Goal: Task Accomplishment & Management: Complete application form

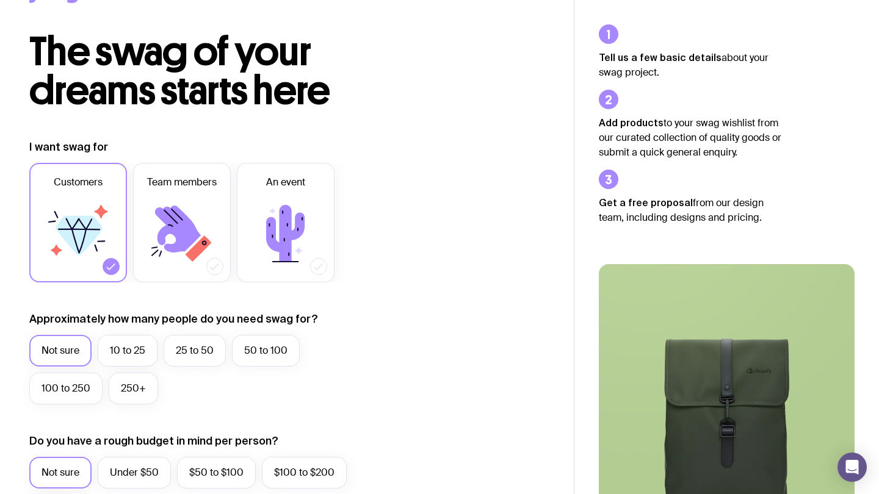
scroll to position [59, 0]
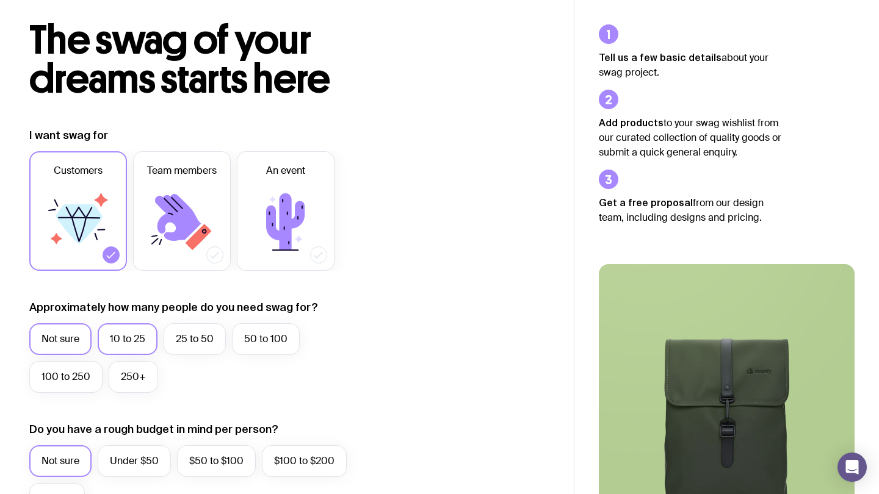
click at [118, 326] on label "10 to 25" at bounding box center [128, 339] width 60 height 32
click at [0, 0] on input "10 to 25" at bounding box center [0, 0] width 0 height 0
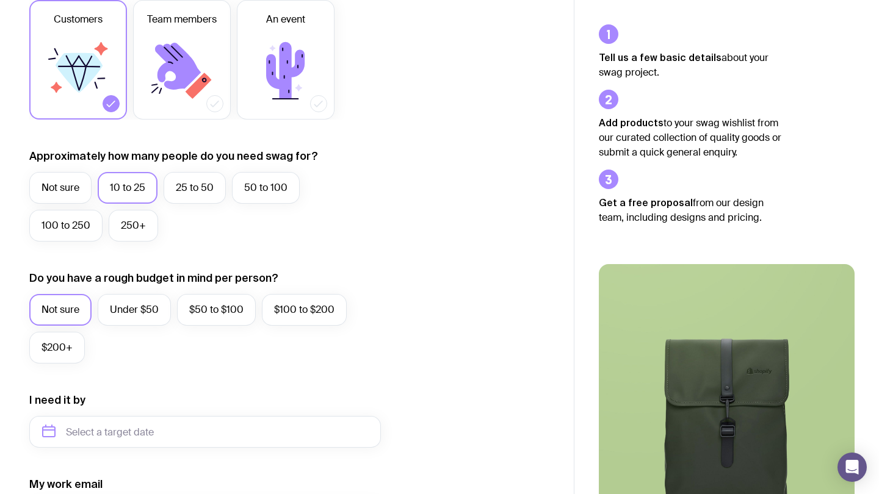
scroll to position [212, 0]
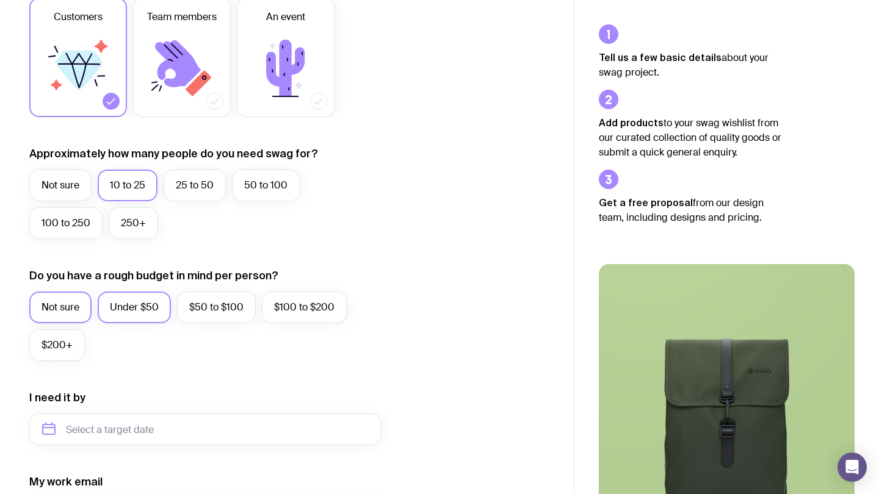
click at [115, 310] on label "Under $50" at bounding box center [134, 308] width 73 height 32
click at [0, 0] on input "Under $50" at bounding box center [0, 0] width 0 height 0
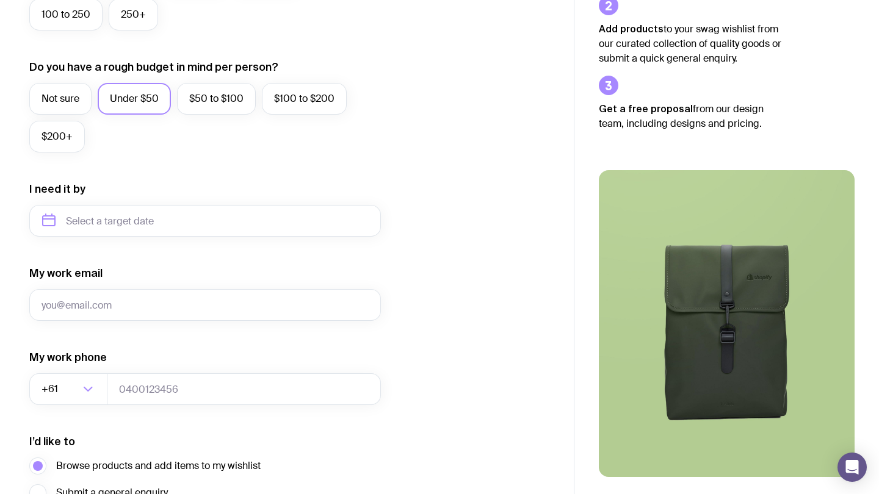
scroll to position [445, 0]
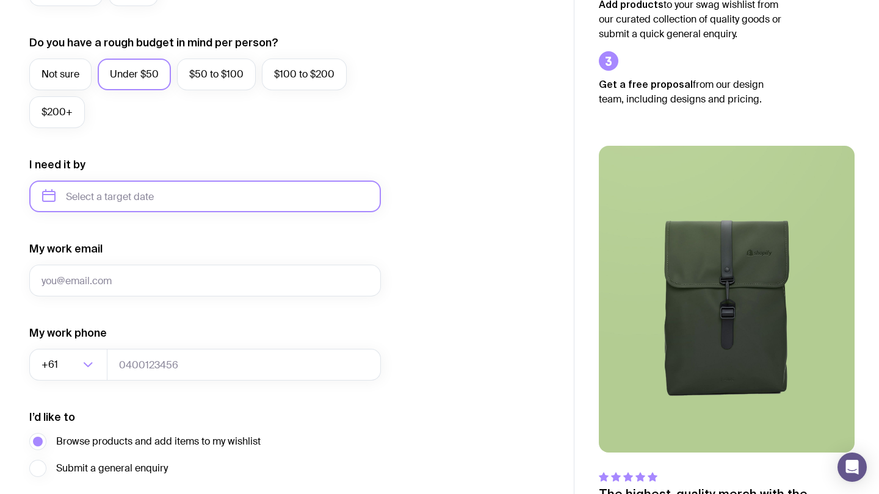
click at [114, 200] on input "text" at bounding box center [205, 197] width 352 height 32
click at [62, 339] on button "Oct" at bounding box center [57, 346] width 45 height 24
type input "October 2025"
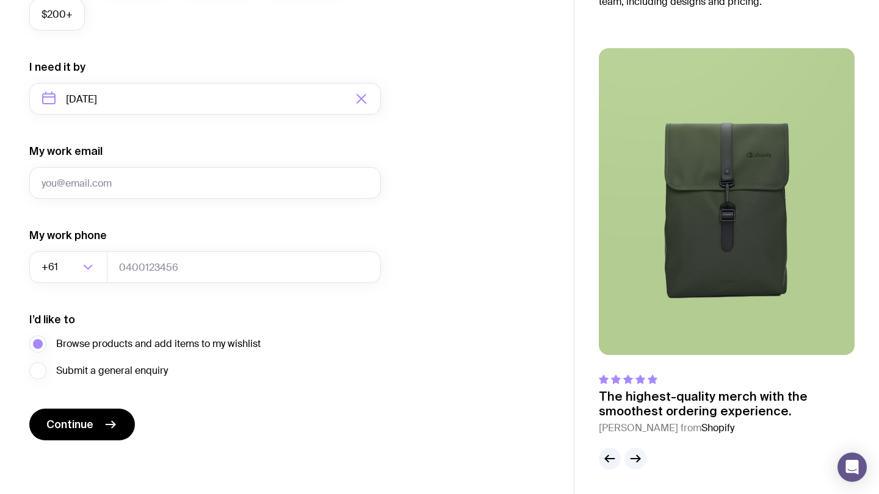
scroll to position [543, 0]
click at [81, 419] on span "Continue" at bounding box center [69, 424] width 47 height 15
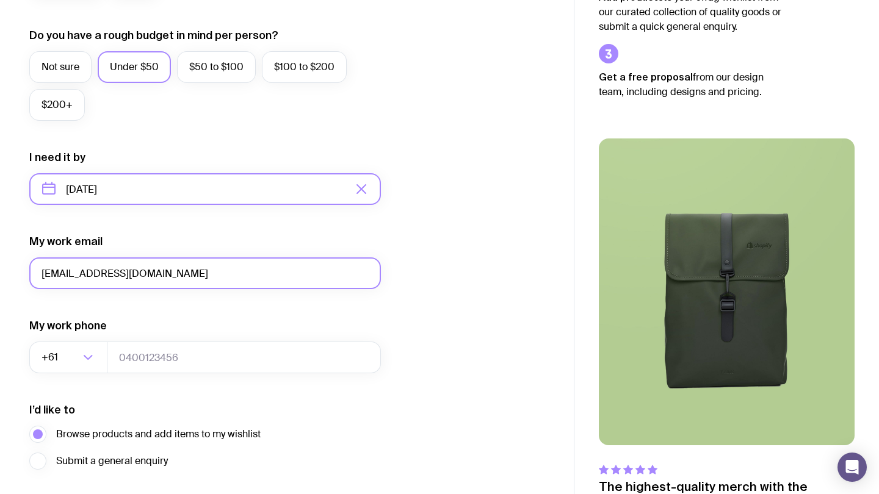
scroll to position [471, 0]
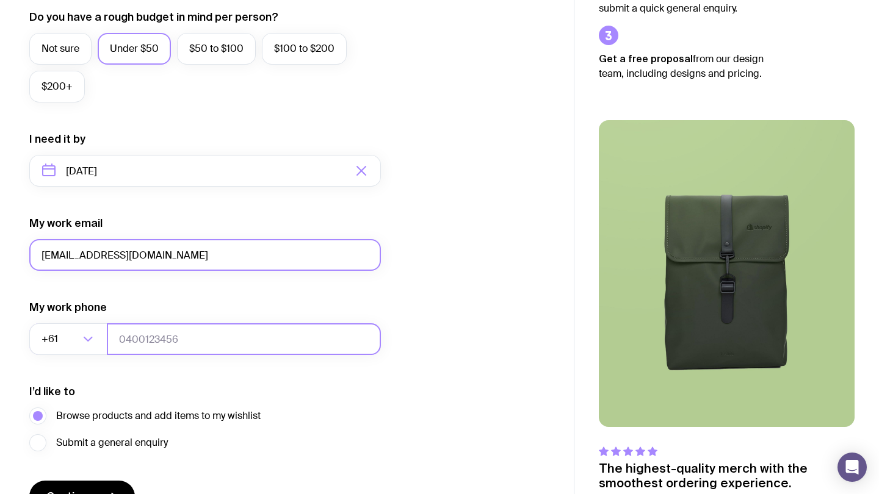
type input "nokumufunda10@gmail.com"
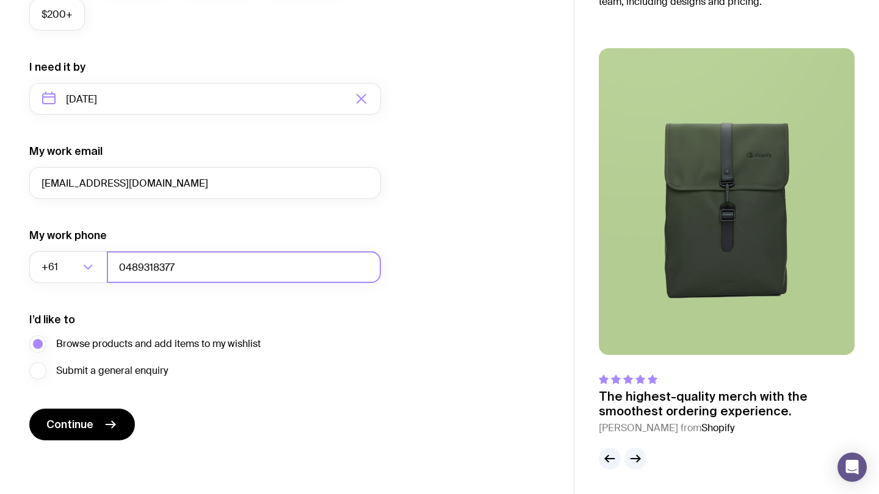
scroll to position [543, 0]
type input "0489318377"
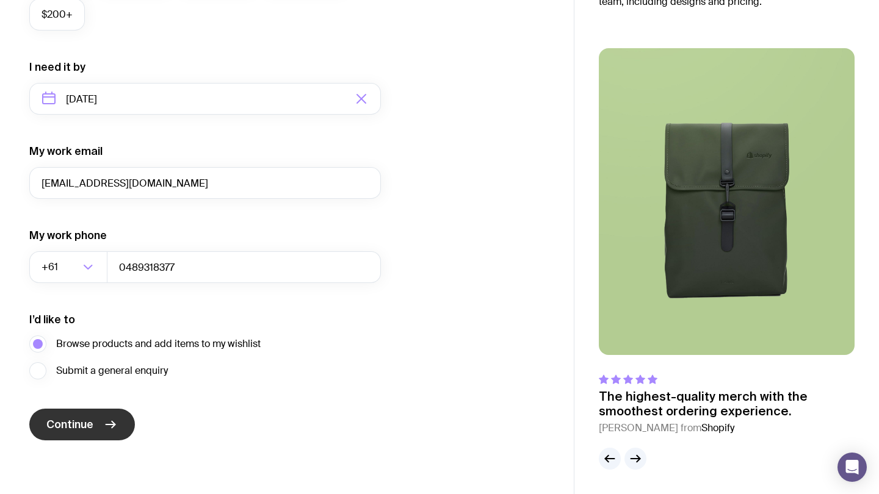
click at [57, 425] on span "Continue" at bounding box center [69, 424] width 47 height 15
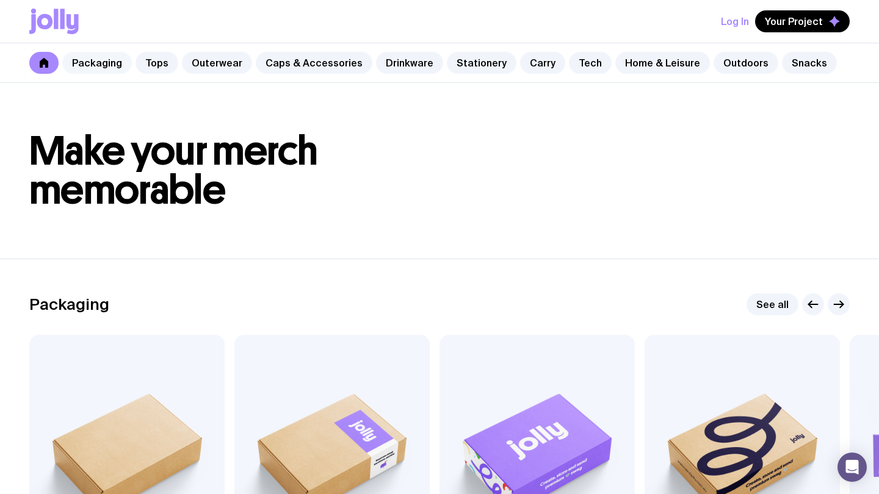
click at [104, 73] on link "Packaging" at bounding box center [97, 63] width 70 height 22
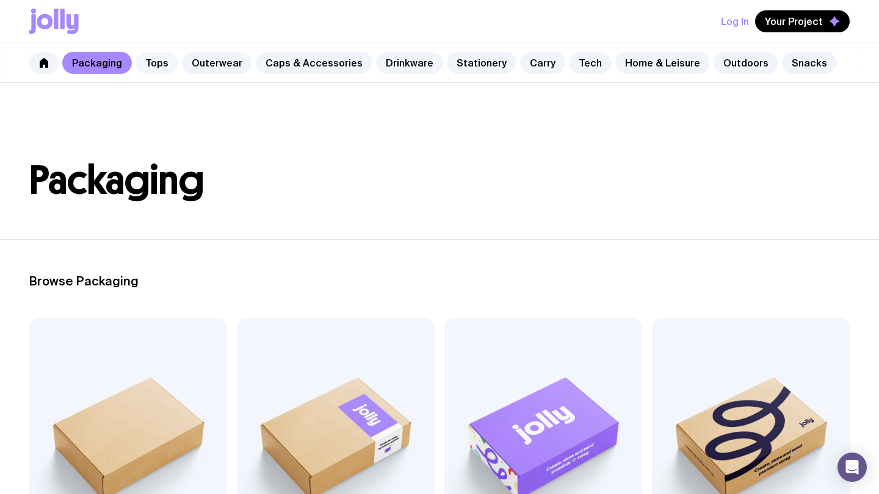
click at [148, 58] on link "Tops" at bounding box center [156, 63] width 43 height 22
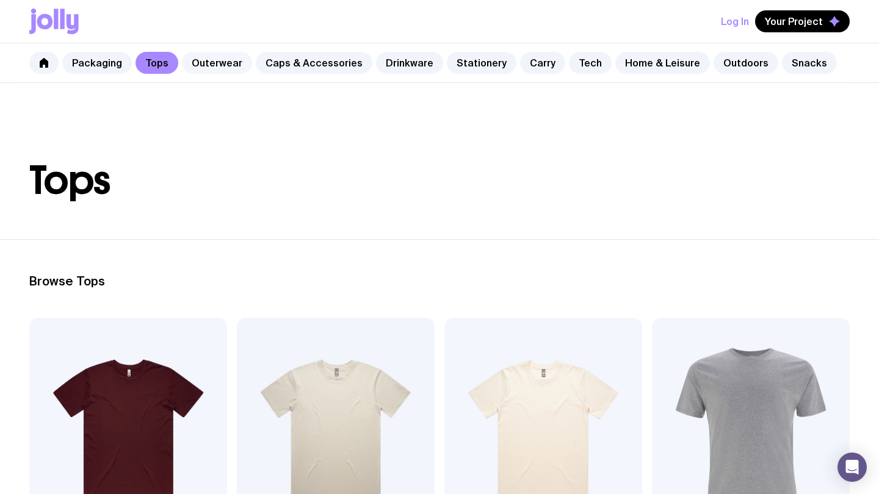
click at [206, 56] on link "Outerwear" at bounding box center [217, 63] width 70 height 22
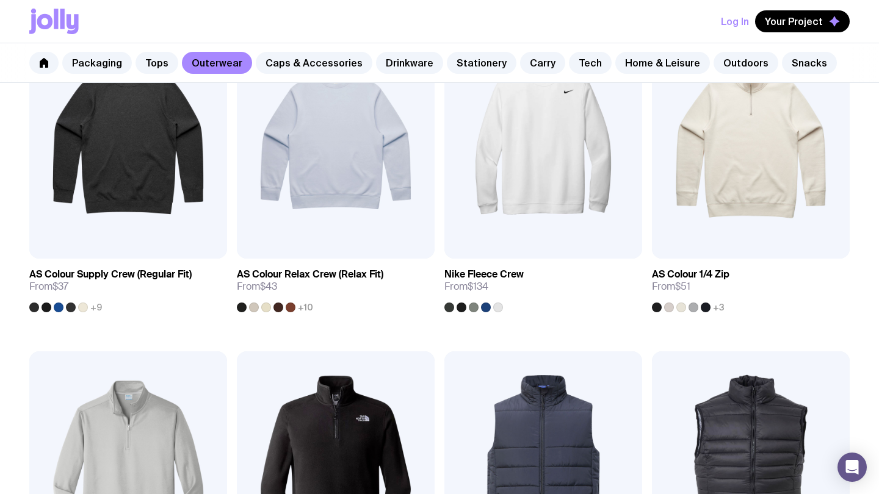
scroll to position [297, 0]
click at [289, 63] on link "Caps & Accessories" at bounding box center [314, 63] width 117 height 22
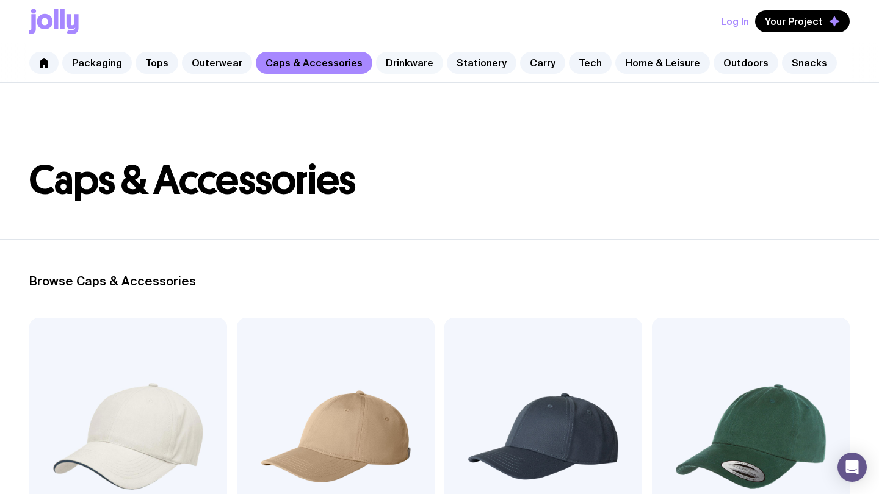
click at [400, 72] on link "Drinkware" at bounding box center [409, 63] width 67 height 22
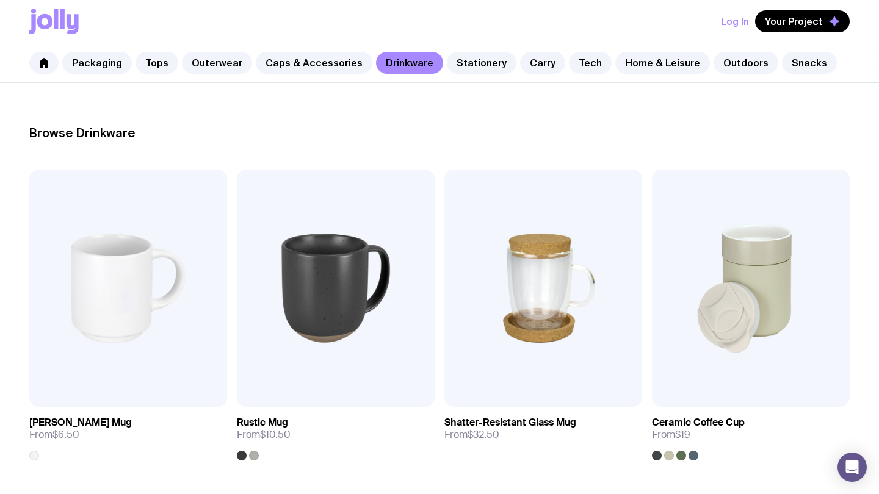
scroll to position [153, 0]
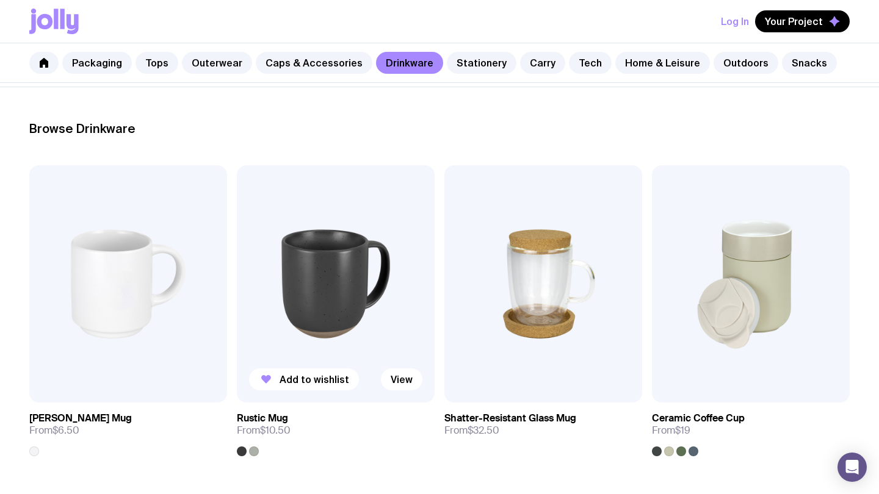
click at [319, 250] on img at bounding box center [336, 283] width 198 height 237
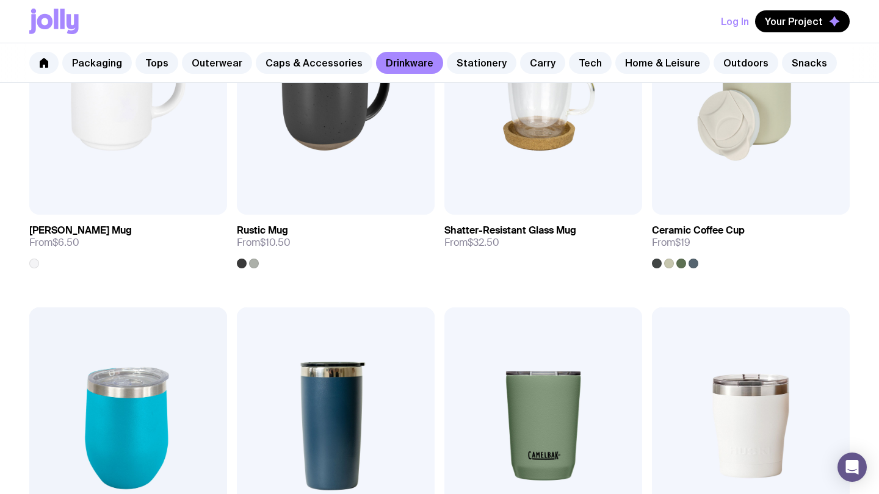
scroll to position [240, 0]
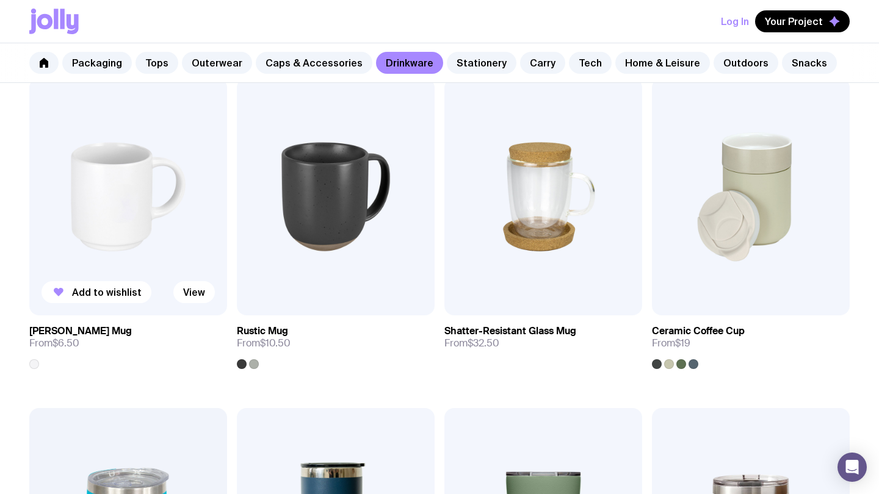
click at [147, 142] on img at bounding box center [128, 196] width 198 height 237
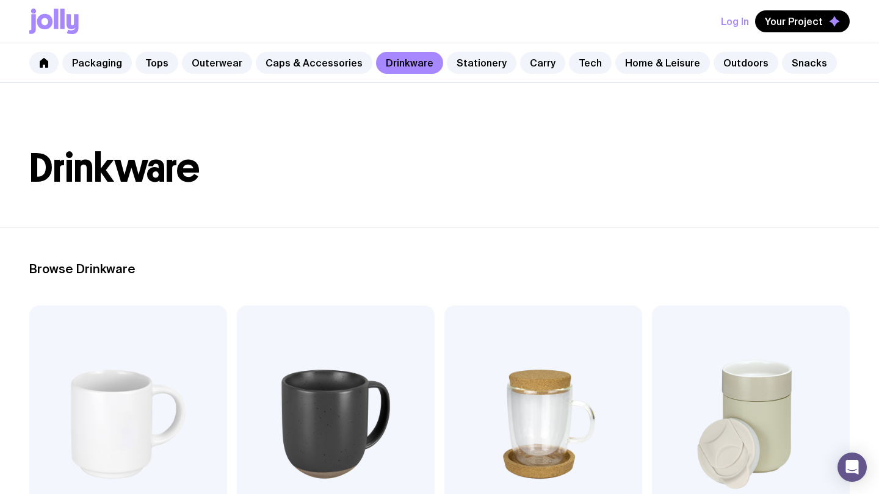
scroll to position [10, 0]
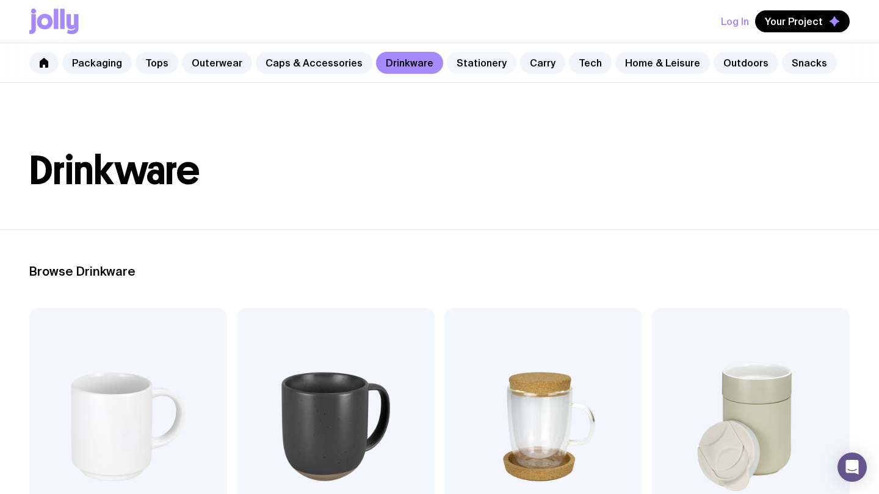
click at [453, 68] on link "Stationery" at bounding box center [482, 63] width 70 height 22
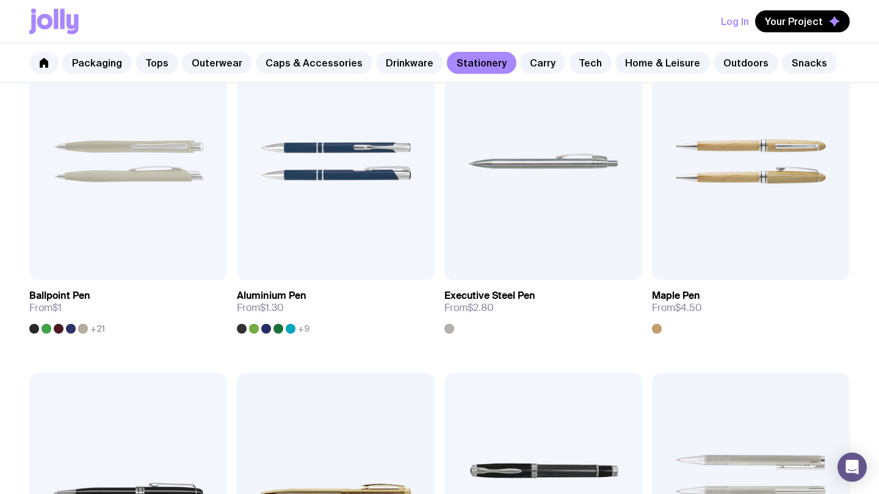
scroll to position [279, 0]
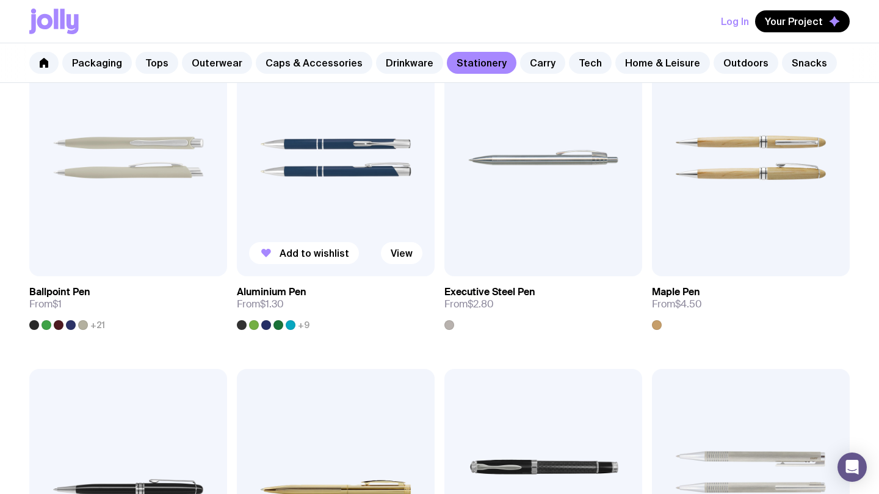
click at [348, 196] on img at bounding box center [336, 157] width 198 height 237
click at [527, 197] on img at bounding box center [543, 157] width 198 height 237
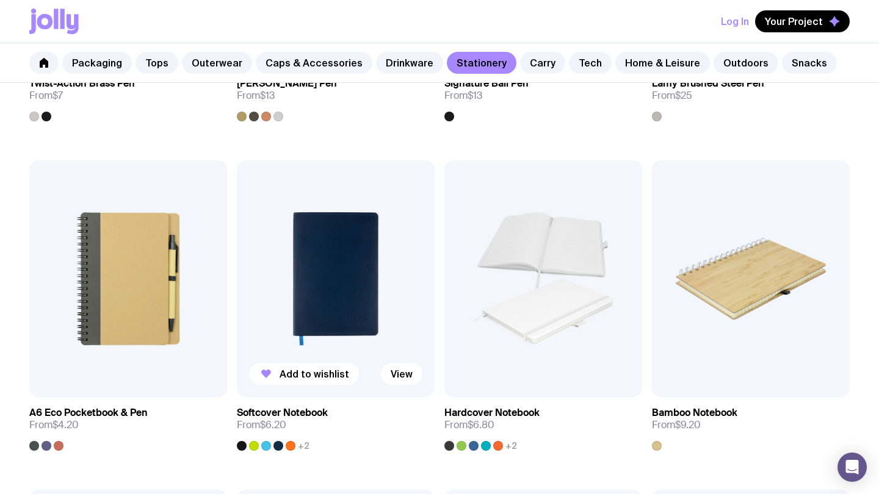
scroll to position [872, 0]
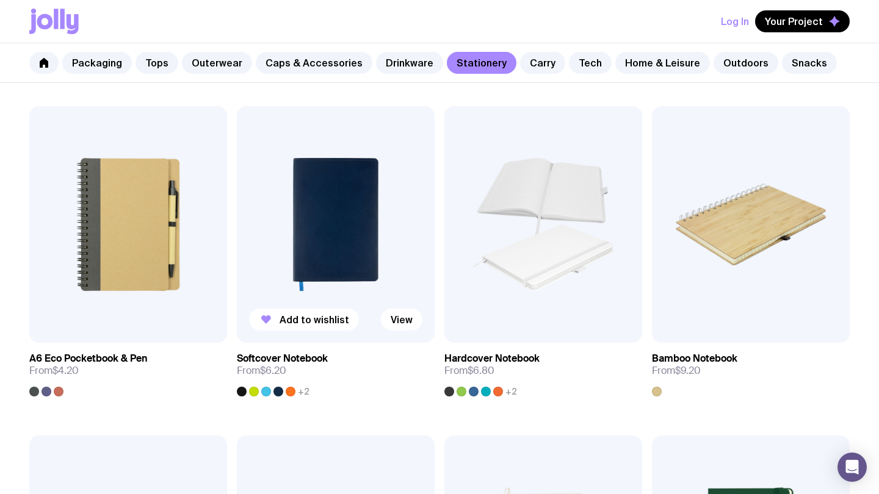
click at [367, 222] on img at bounding box center [336, 224] width 198 height 237
click at [88, 204] on img at bounding box center [128, 224] width 198 height 237
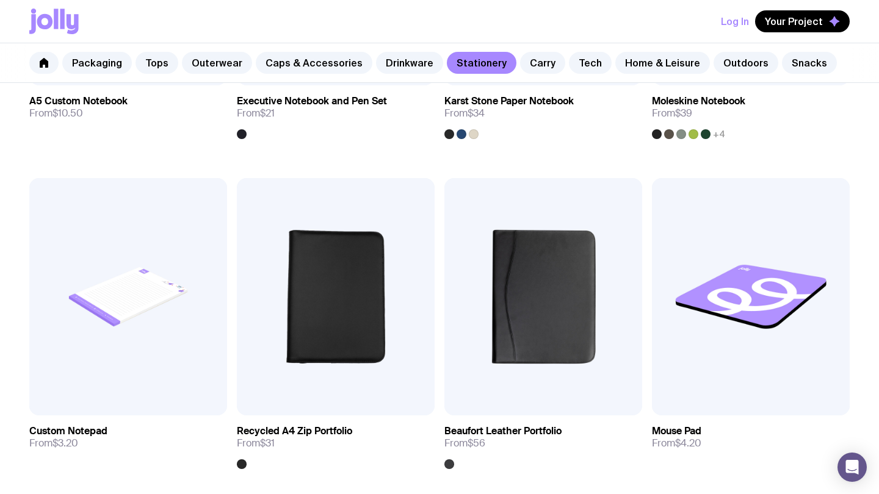
scroll to position [1466, 0]
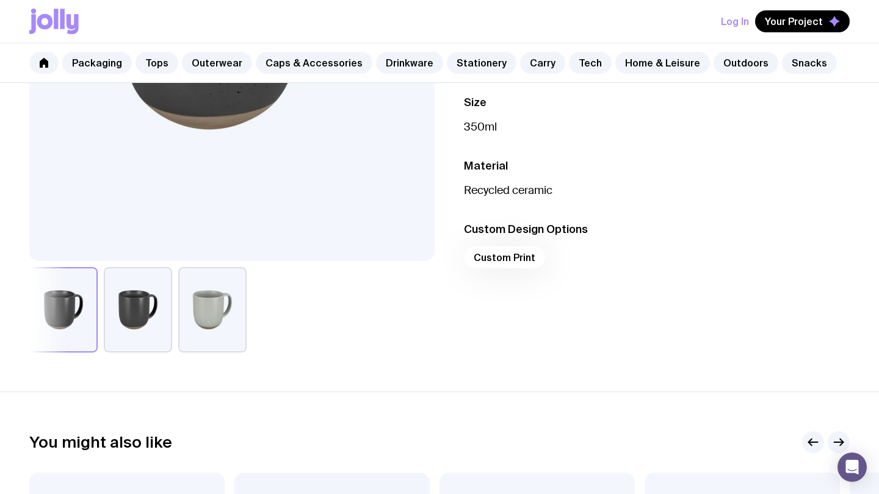
scroll to position [341, 0]
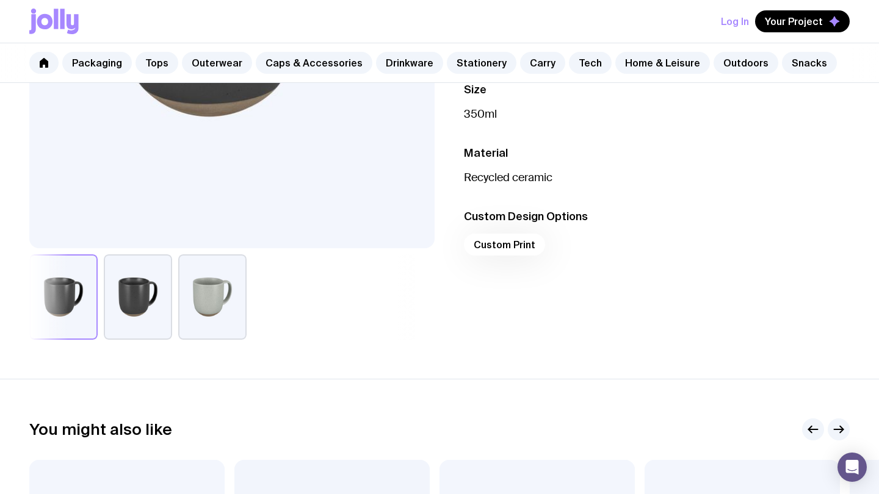
click at [524, 245] on div "Custom Print" at bounding box center [657, 248] width 386 height 29
click at [518, 245] on div "Custom Print" at bounding box center [657, 248] width 386 height 29
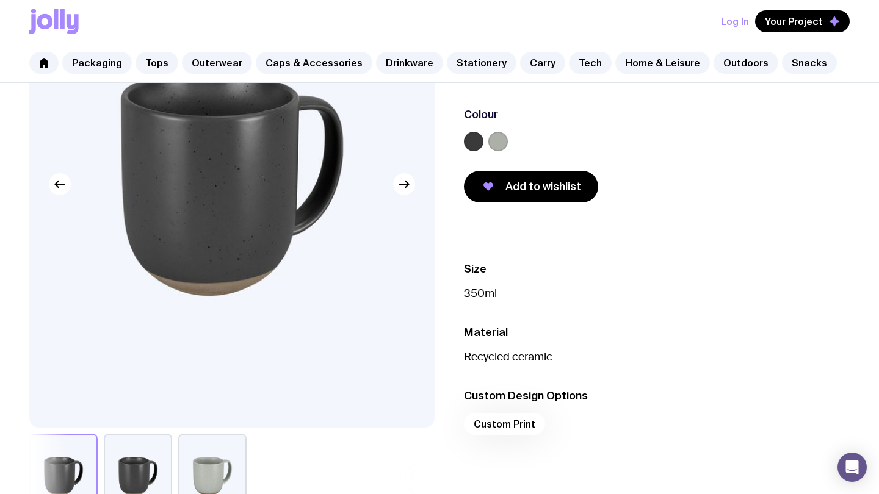
scroll to position [164, 0]
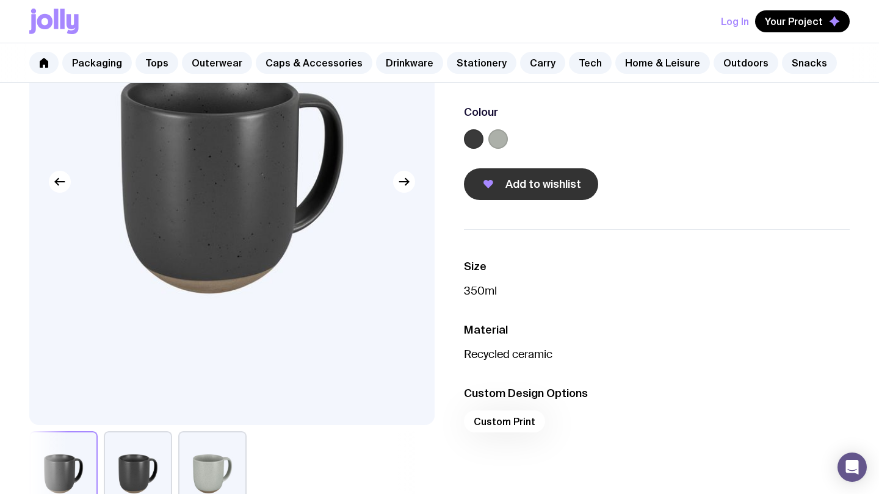
click at [558, 187] on span "Add to wishlist" at bounding box center [543, 184] width 76 height 15
click at [819, 20] on span "Your Project" at bounding box center [794, 21] width 58 height 12
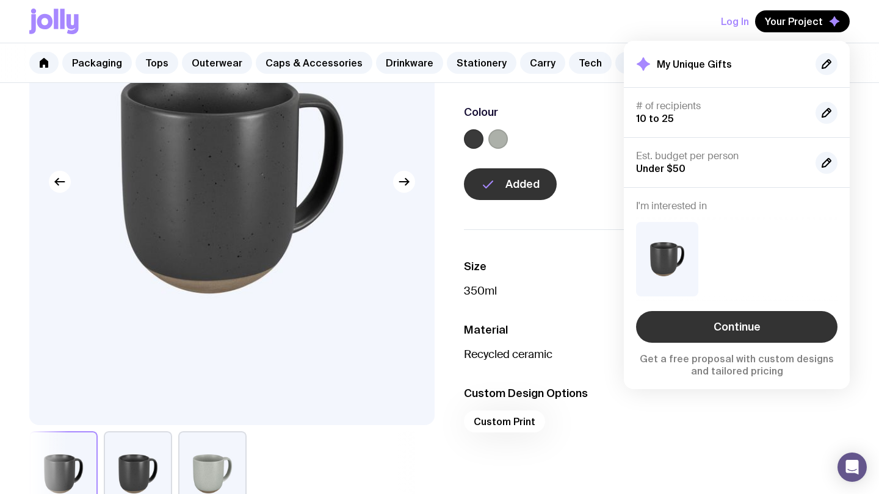
click at [743, 314] on link "Continue" at bounding box center [736, 327] width 201 height 32
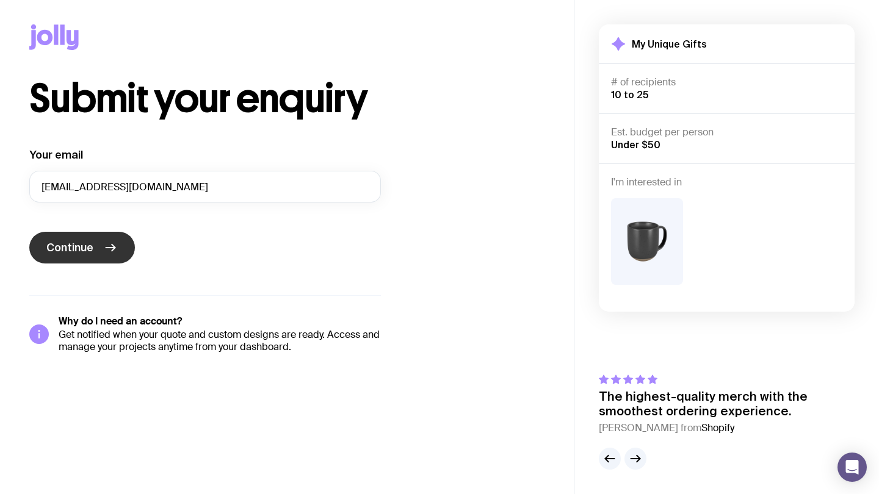
click at [99, 258] on button "Continue" at bounding box center [82, 248] width 106 height 32
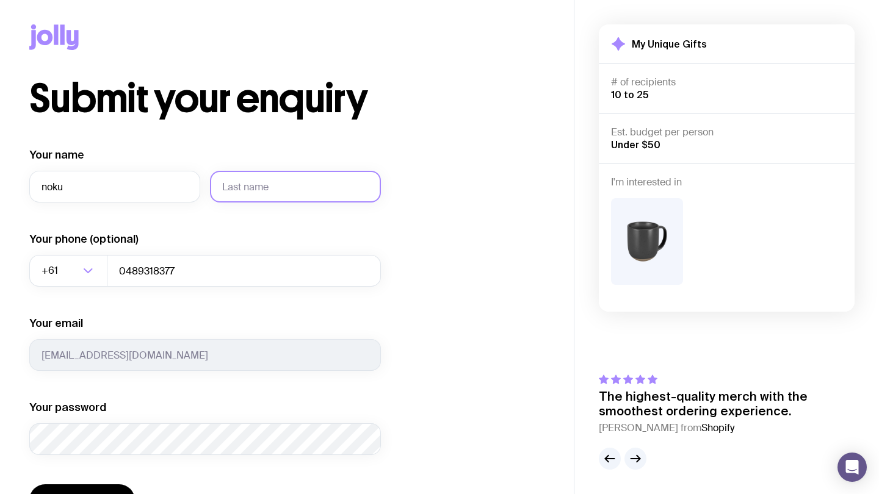
type input "noku"
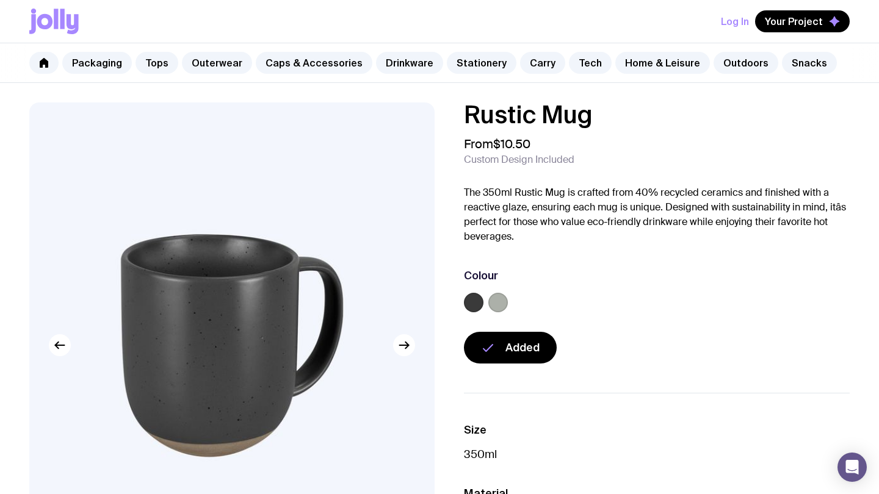
click at [748, 30] on button "Log In" at bounding box center [735, 21] width 28 height 22
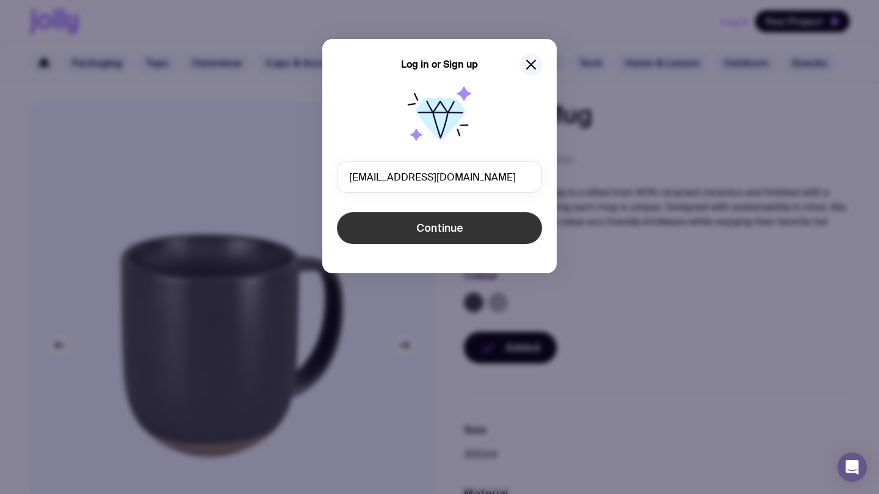
click at [487, 223] on button "Continue" at bounding box center [439, 228] width 205 height 32
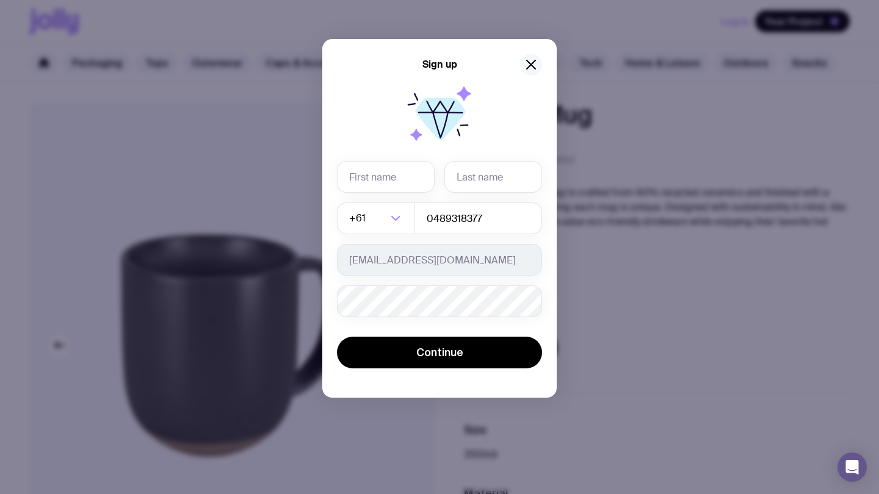
click at [528, 68] on icon "button" at bounding box center [531, 64] width 9 height 9
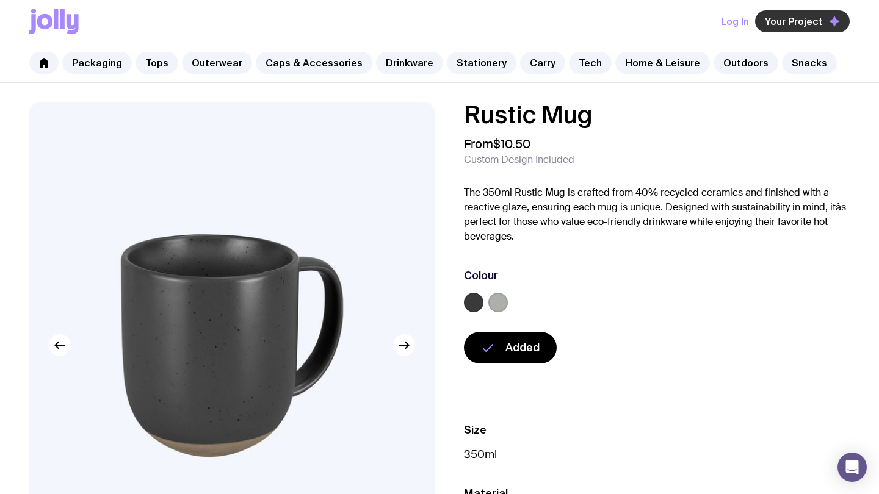
click at [792, 24] on span "Your Project" at bounding box center [794, 21] width 58 height 12
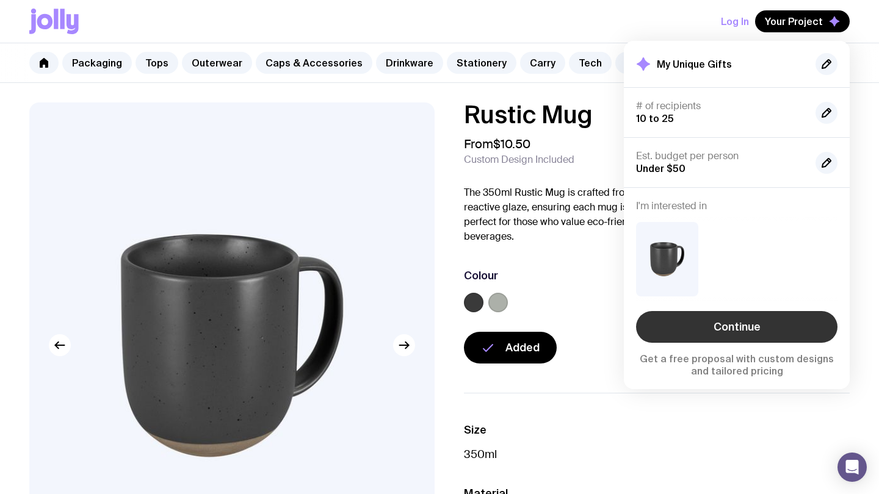
click at [740, 331] on link "Continue" at bounding box center [736, 327] width 201 height 32
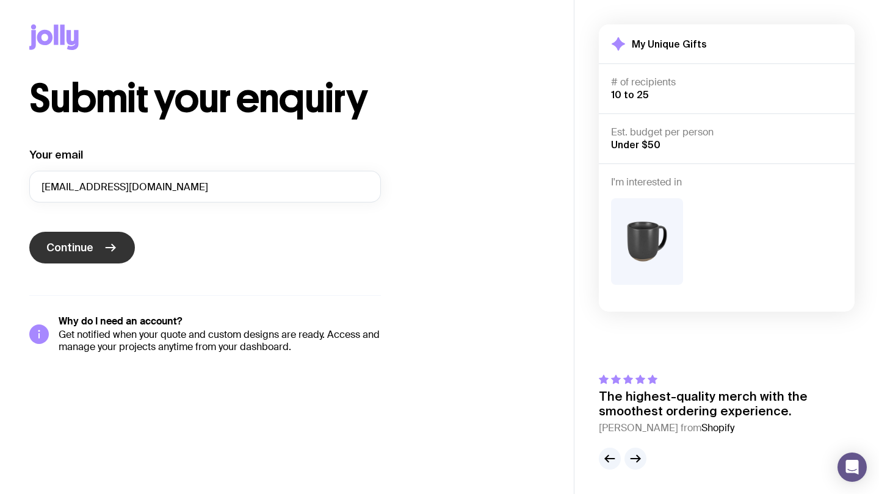
click at [97, 248] on button "Continue" at bounding box center [82, 248] width 106 height 32
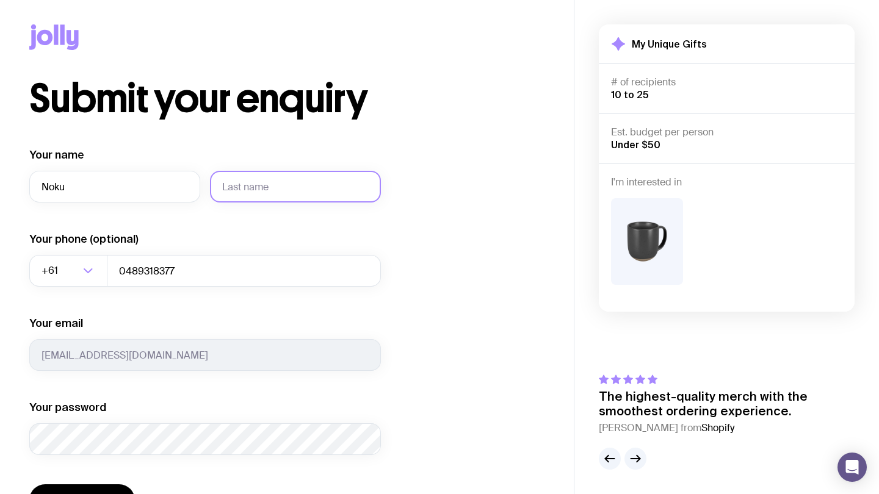
type input "Noku"
type input "Mufunda"
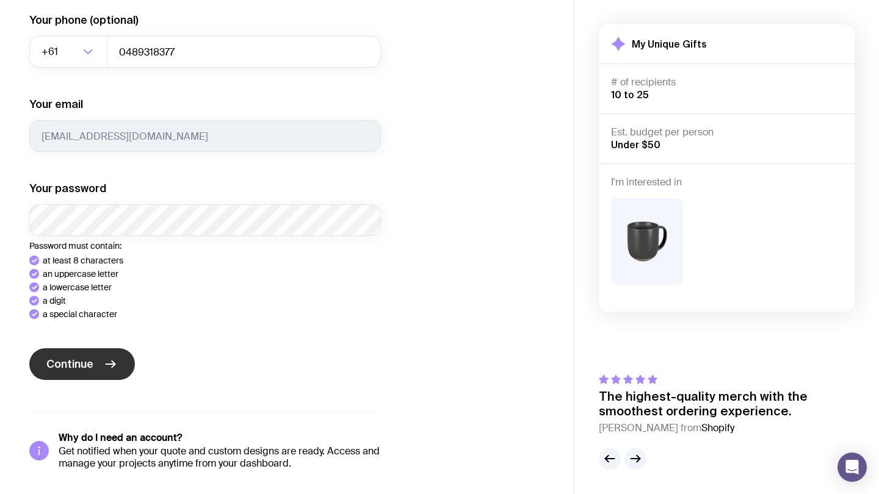
scroll to position [136, 0]
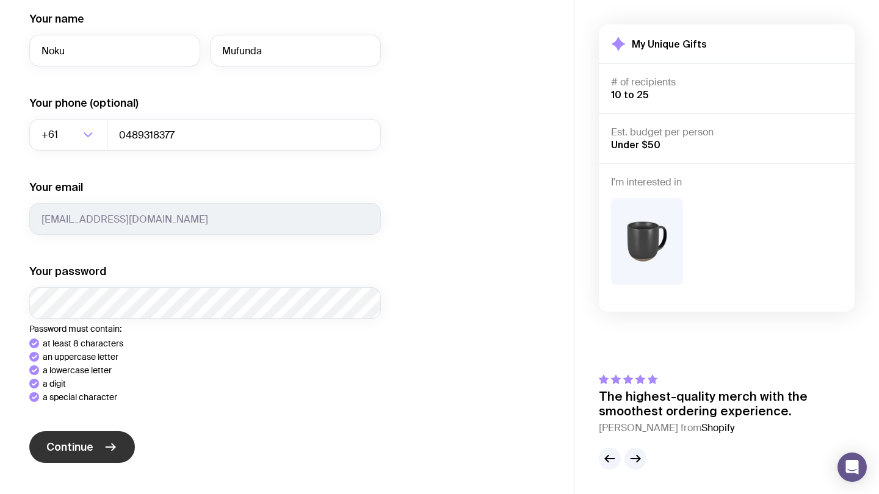
click at [67, 375] on form "Your name Noku Mufunda Your phone (optional) +61 Loading... 0489318377 Your ema…" at bounding box center [205, 239] width 352 height 454
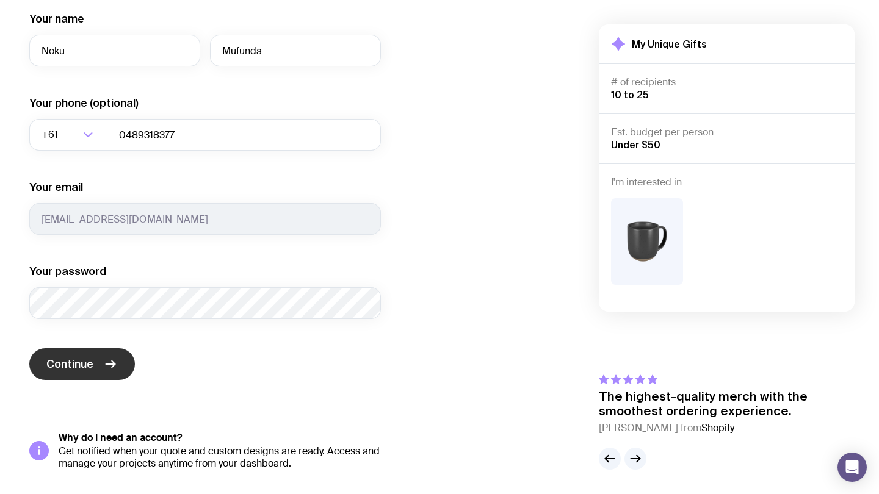
click at [74, 364] on span "Continue" at bounding box center [69, 364] width 47 height 15
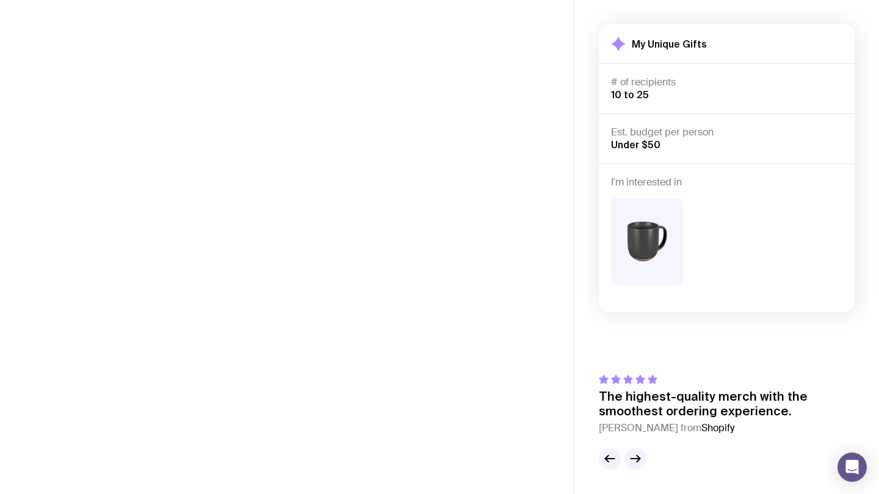
scroll to position [0, 0]
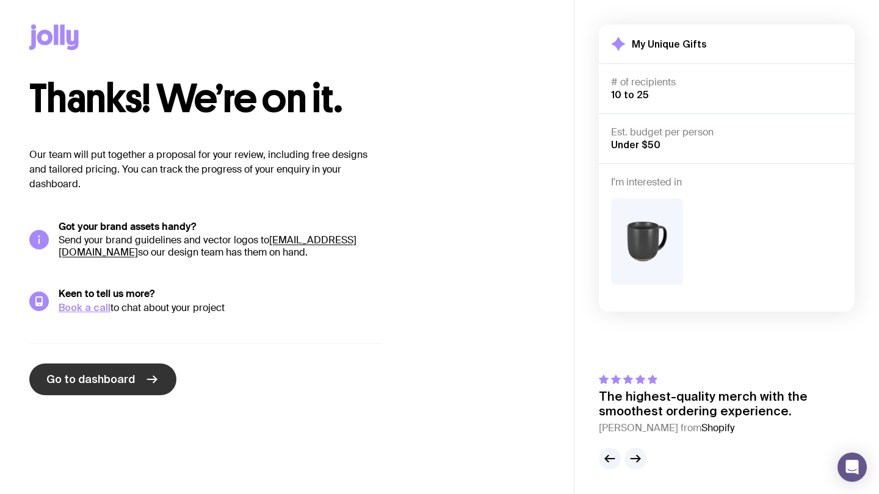
click at [137, 381] on link "Go to dashboard" at bounding box center [102, 380] width 147 height 32
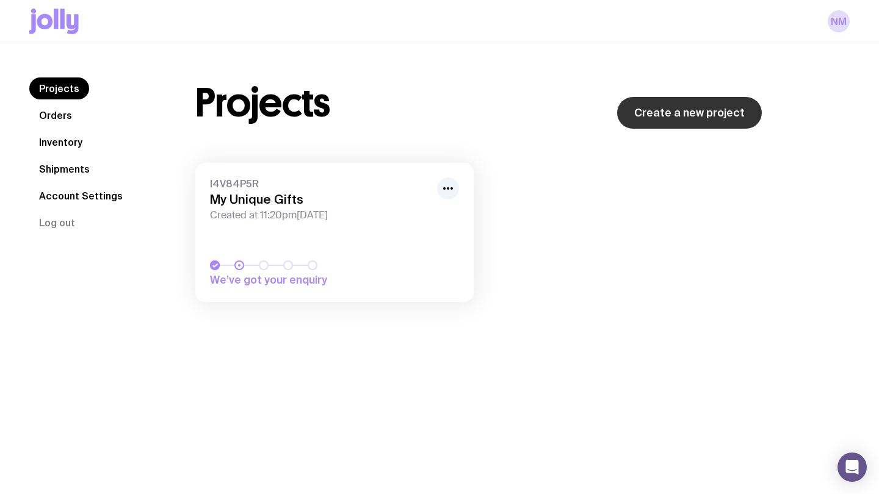
click at [657, 117] on link "Create a new project" at bounding box center [689, 113] width 145 height 32
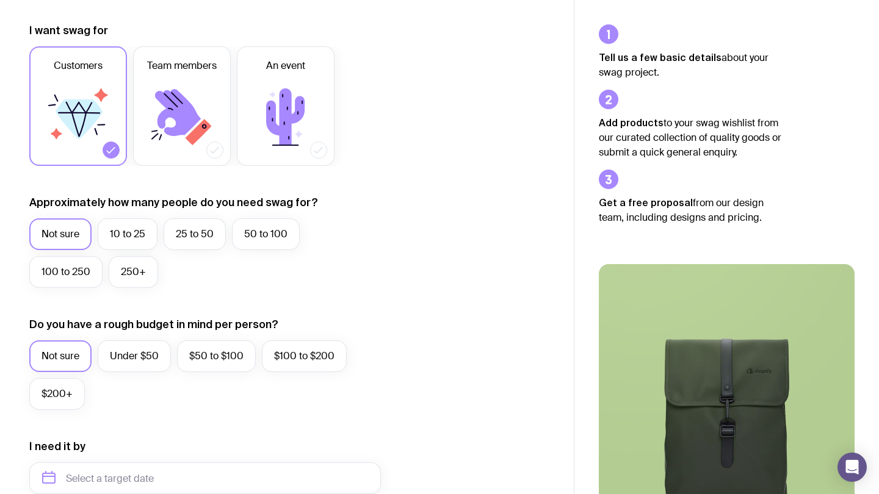
scroll to position [161, 0]
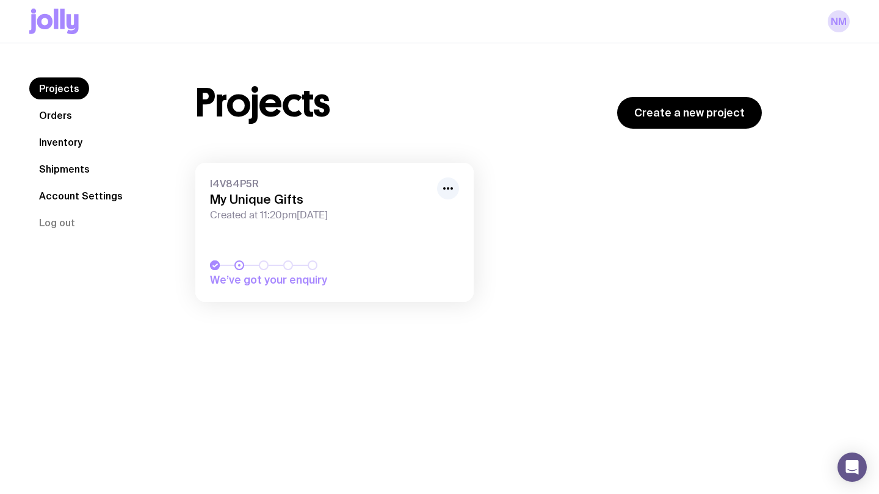
click at [63, 142] on link "Inventory" at bounding box center [60, 142] width 63 height 22
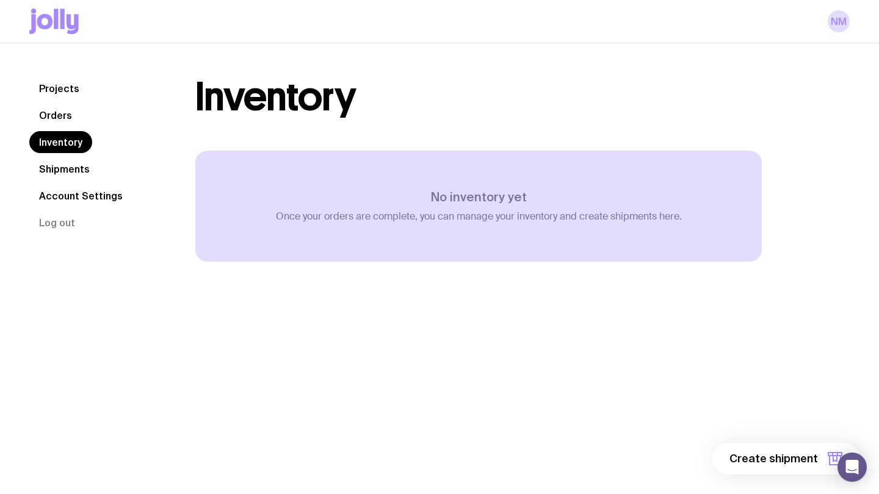
click at [57, 124] on link "Orders" at bounding box center [55, 115] width 52 height 22
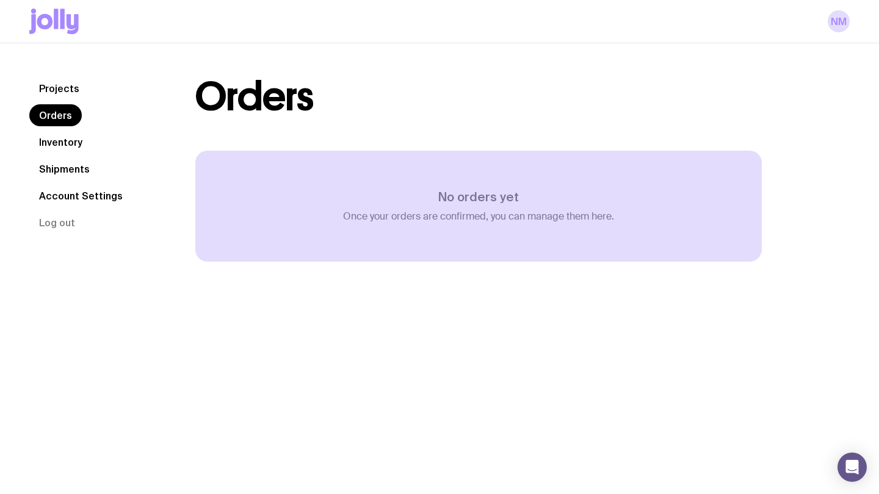
click at [60, 96] on link "Projects" at bounding box center [59, 89] width 60 height 22
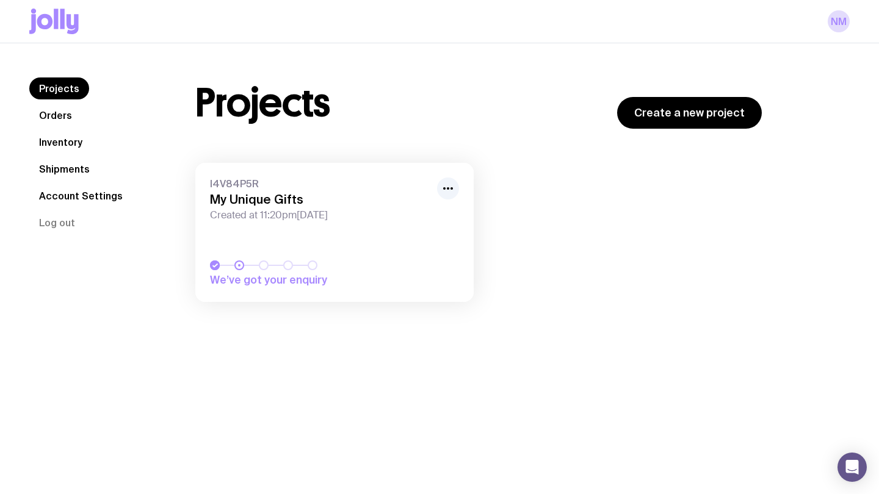
click at [324, 214] on span "Created at 11:20pm, Sun 28th Sep 2025" at bounding box center [320, 215] width 220 height 12
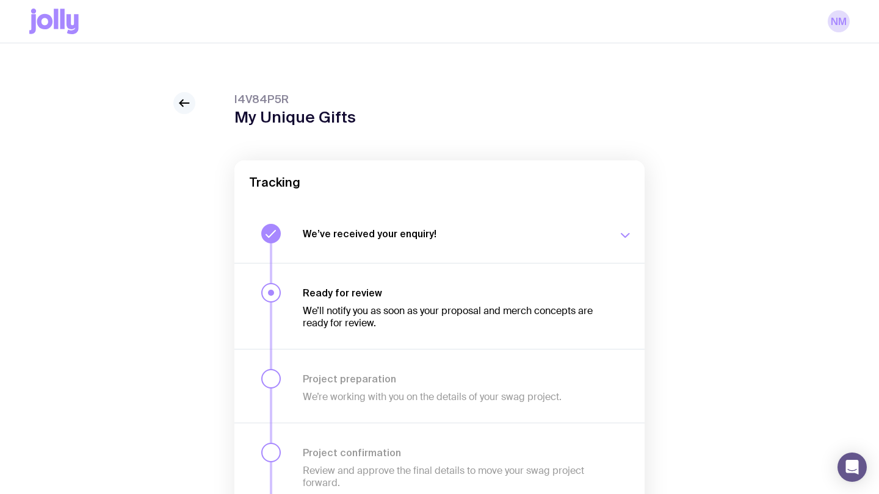
click at [182, 99] on icon at bounding box center [184, 103] width 15 height 15
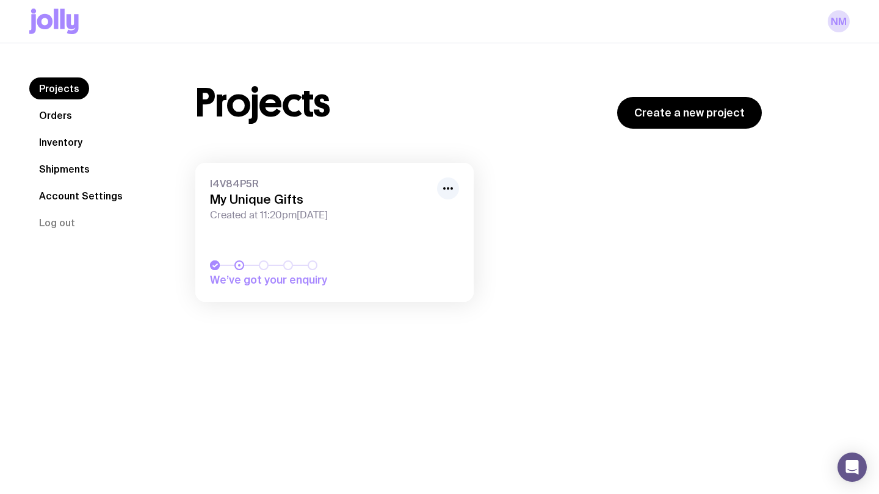
click at [463, 186] on link "I4V84P5R My Unique Gifts Created at 11:20pm, Sun 28th Sep 2025 We’ve got your e…" at bounding box center [334, 232] width 278 height 139
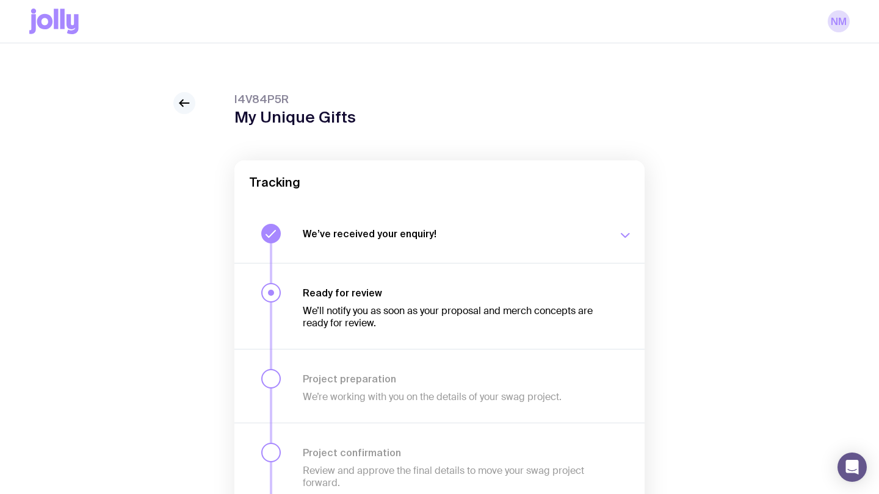
click at [180, 102] on icon at bounding box center [184, 103] width 15 height 15
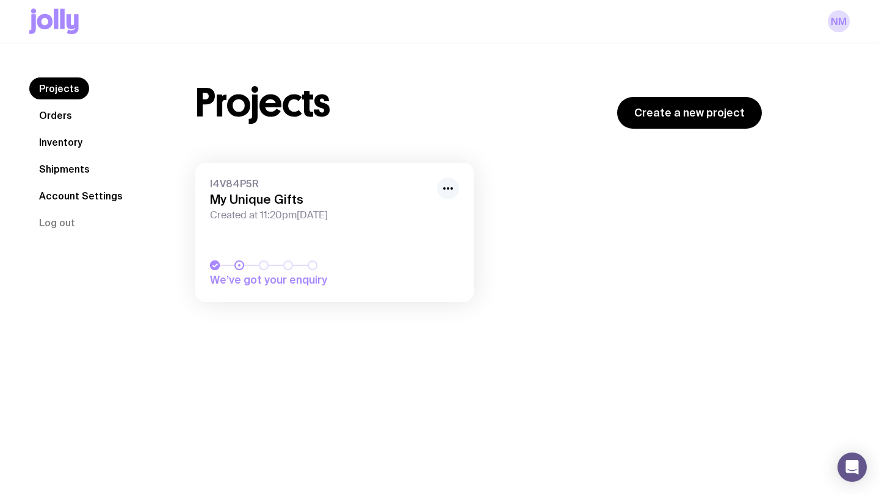
click at [449, 191] on icon "button" at bounding box center [448, 188] width 15 height 15
click at [288, 280] on span "We’ve got your enquiry" at bounding box center [295, 280] width 171 height 15
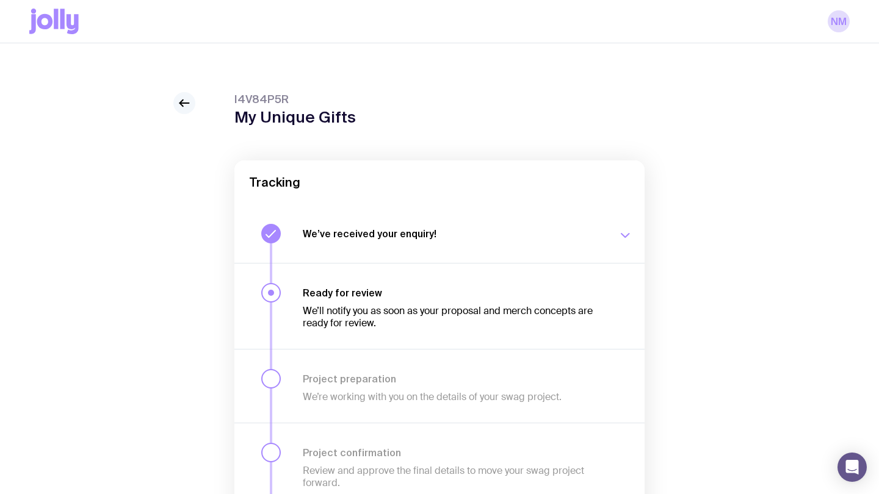
click at [177, 100] on icon at bounding box center [184, 103] width 15 height 15
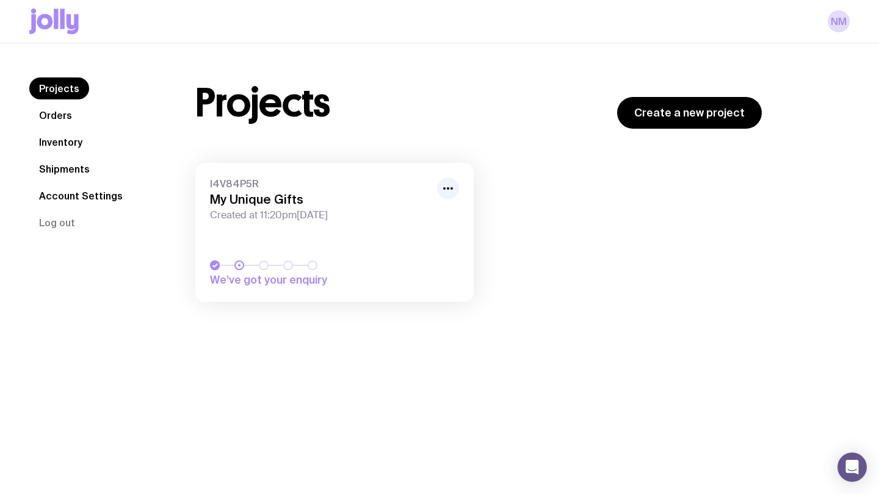
click at [57, 117] on link "Orders" at bounding box center [55, 115] width 52 height 22
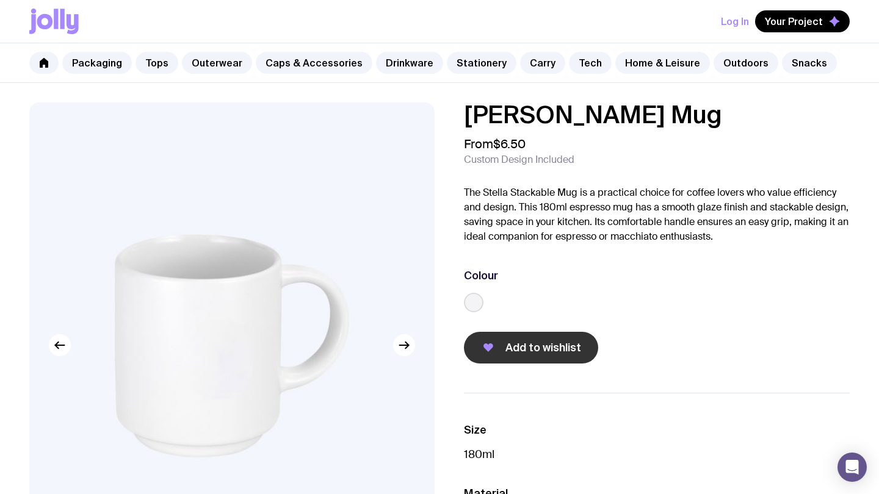
click at [565, 342] on span "Add to wishlist" at bounding box center [543, 348] width 76 height 15
click at [726, 27] on button "Log In" at bounding box center [735, 21] width 28 height 22
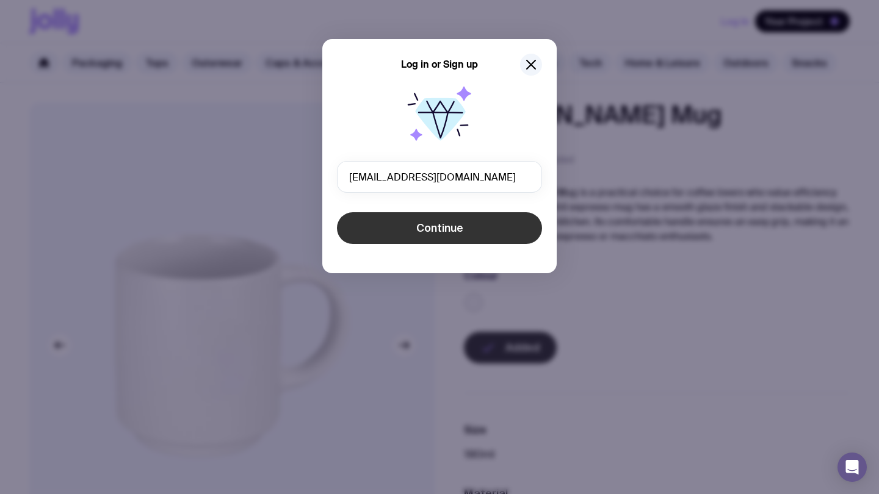
click at [415, 234] on button "Continue" at bounding box center [439, 228] width 205 height 32
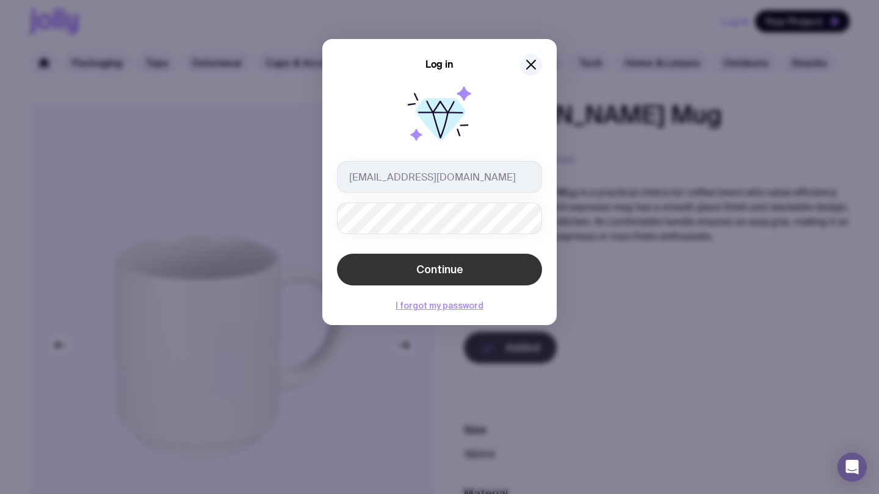
click at [399, 272] on button "Continue" at bounding box center [439, 270] width 205 height 32
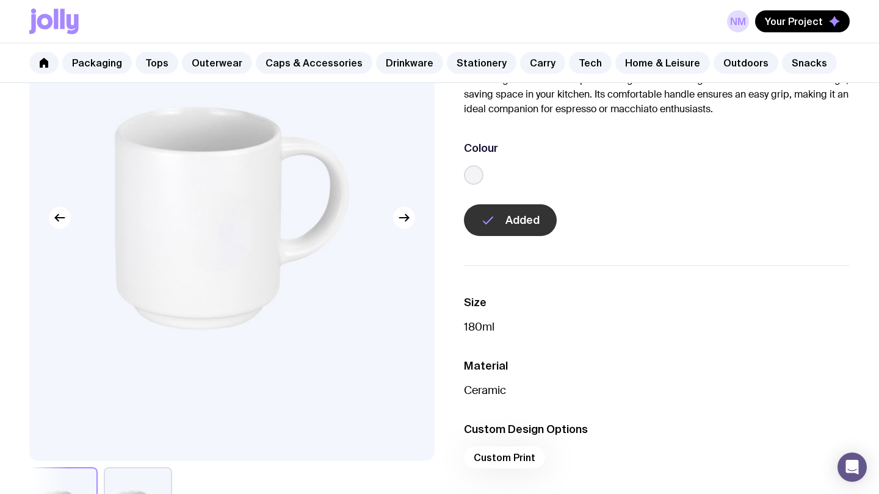
scroll to position [128, 0]
click at [789, 13] on button "Your Project" at bounding box center [802, 21] width 95 height 22
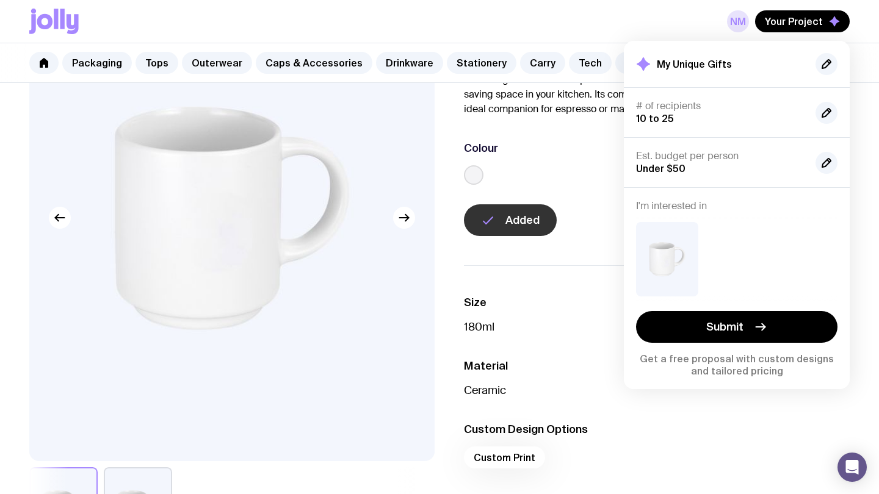
click at [744, 20] on link "NM" at bounding box center [738, 21] width 22 height 22
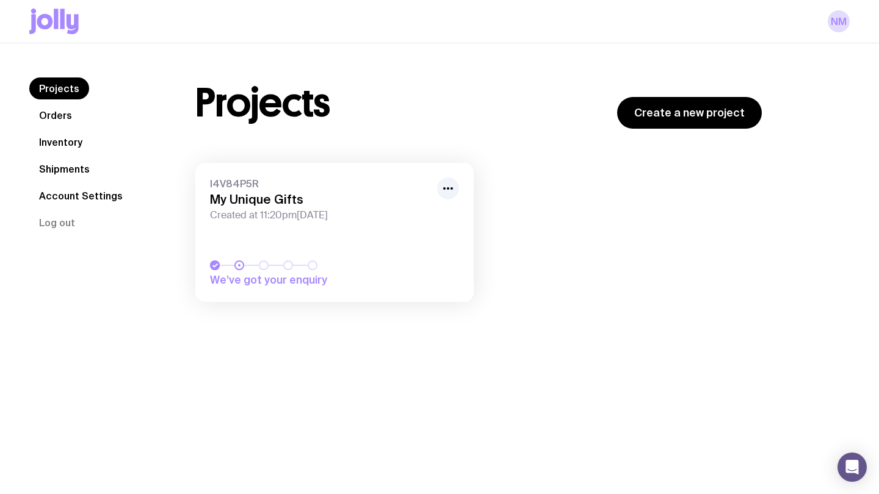
click at [63, 116] on link "Orders" at bounding box center [55, 115] width 52 height 22
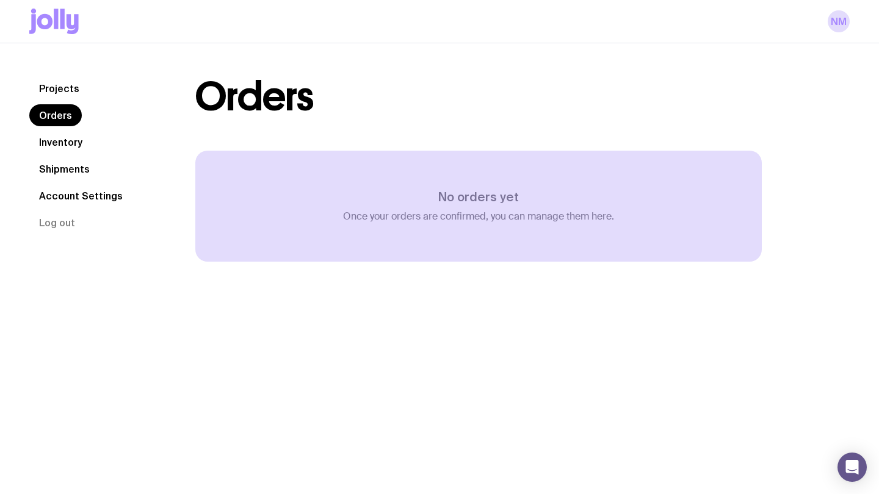
click at [62, 92] on link "Projects" at bounding box center [59, 89] width 60 height 22
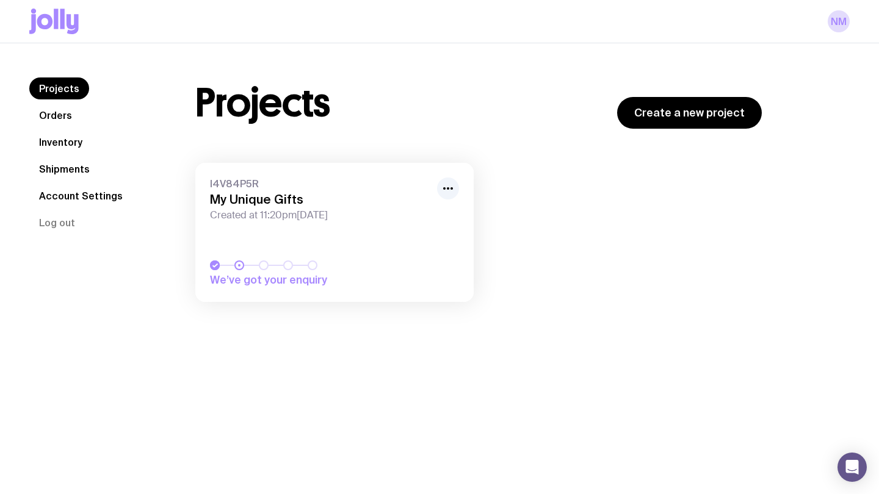
click at [292, 202] on h3 "My Unique Gifts" at bounding box center [320, 199] width 220 height 15
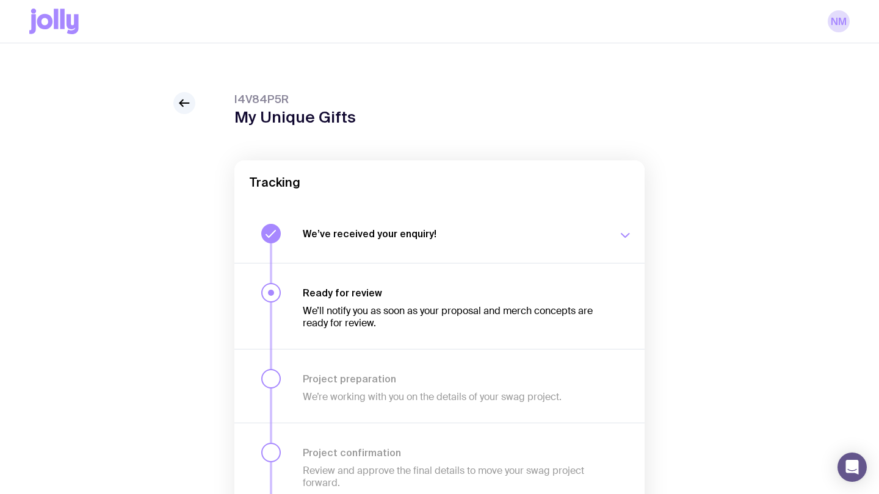
click at [184, 88] on div "I4V84P5R My Unique Gifts Tracking We’ve received your enquiry! Our team is on i…" at bounding box center [439, 337] width 879 height 588
click at [184, 105] on icon at bounding box center [184, 103] width 15 height 15
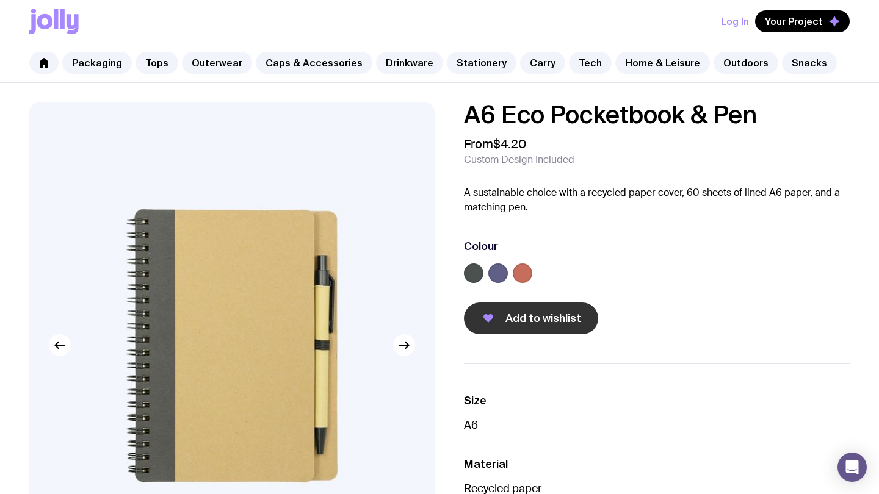
click at [562, 308] on button "Add to wishlist" at bounding box center [531, 319] width 134 height 32
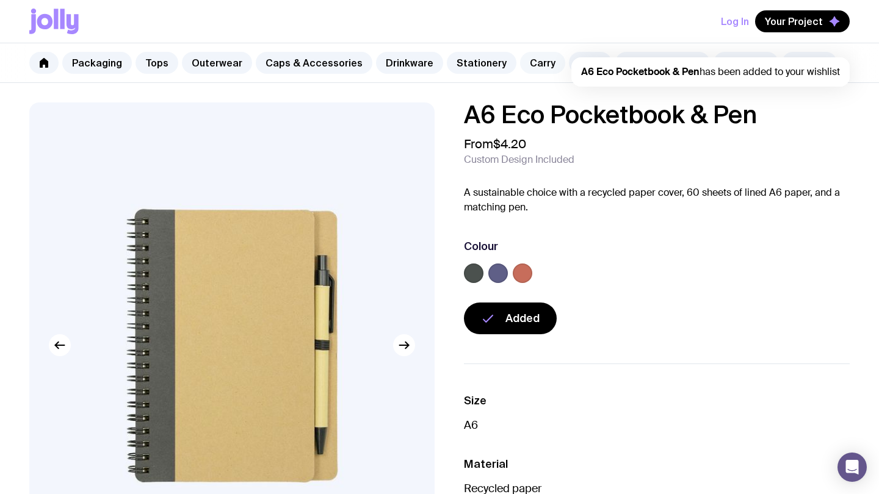
click at [527, 59] on link "Carry" at bounding box center [542, 63] width 45 height 22
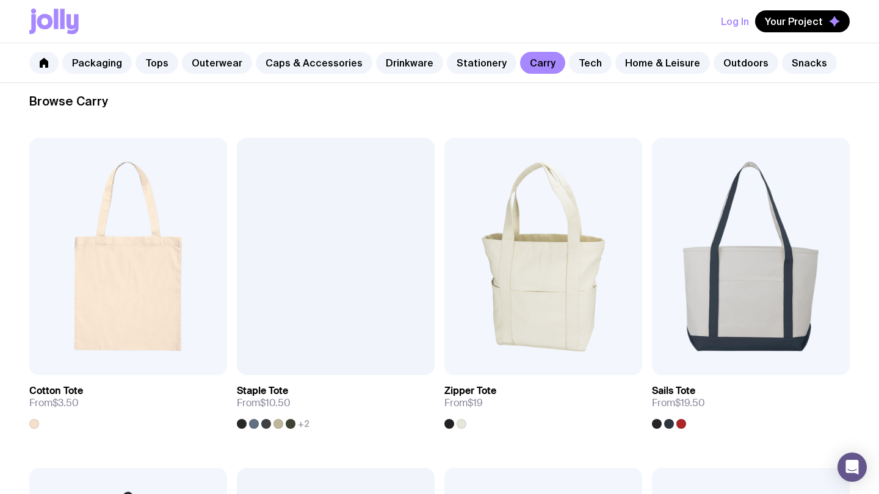
scroll to position [181, 0]
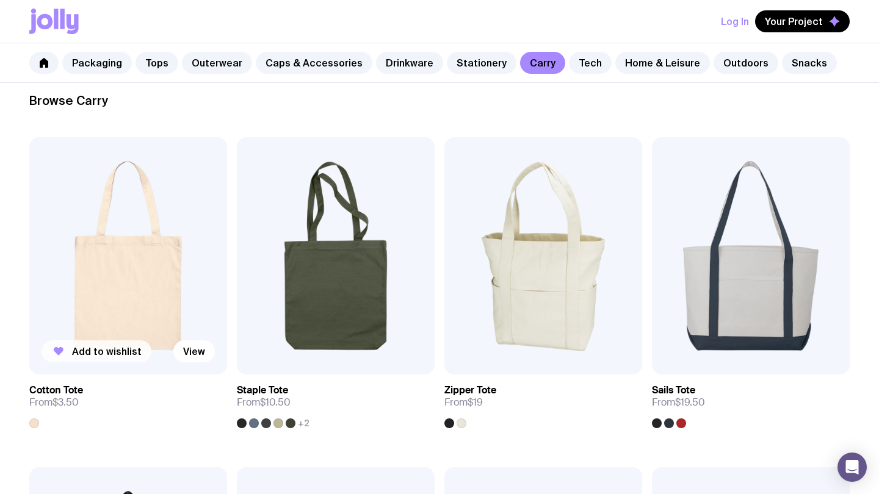
click at [117, 354] on span "Add to wishlist" at bounding box center [107, 351] width 70 height 12
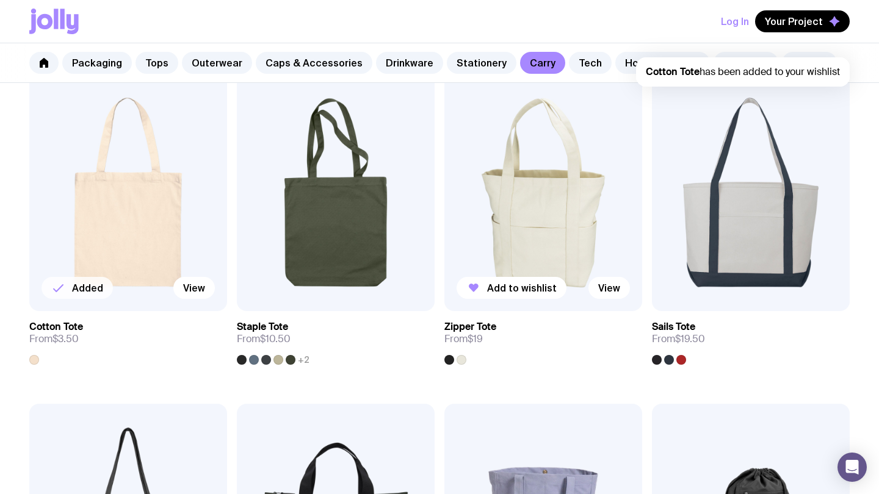
scroll to position [242, 0]
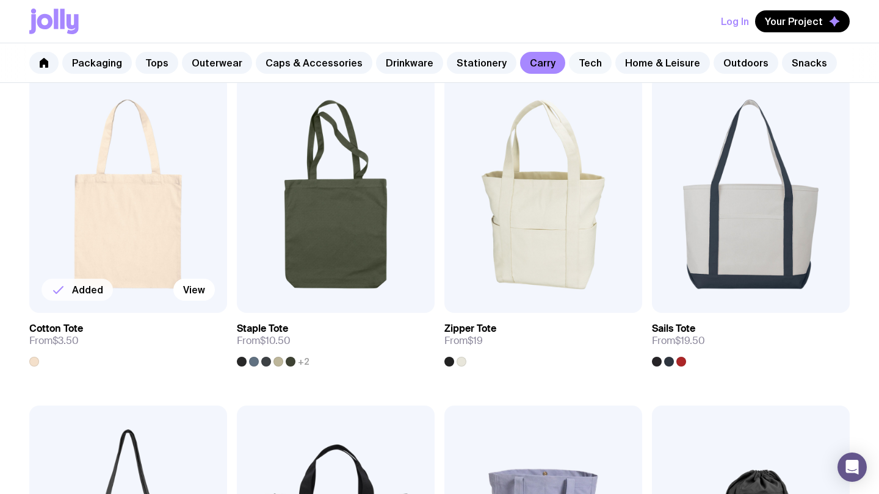
click at [569, 56] on link "Tech" at bounding box center [590, 63] width 43 height 22
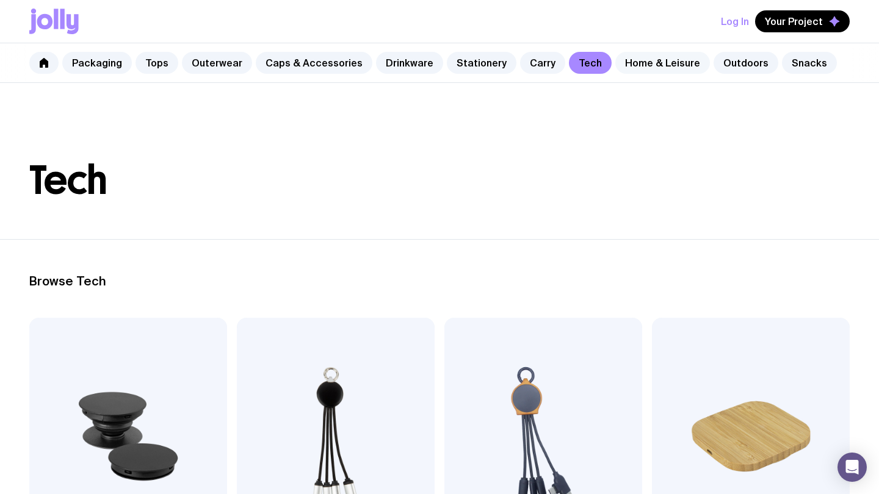
click at [618, 67] on link "Home & Leisure" at bounding box center [662, 63] width 95 height 22
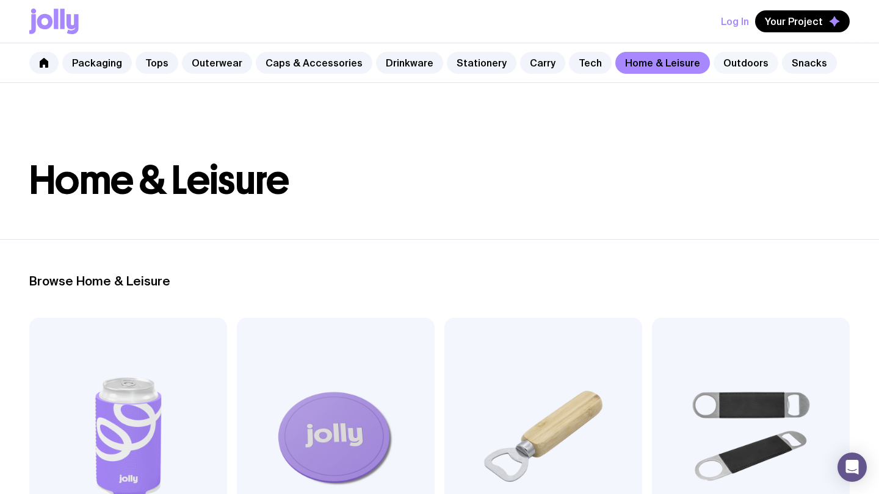
click at [736, 68] on link "Outdoors" at bounding box center [745, 63] width 65 height 22
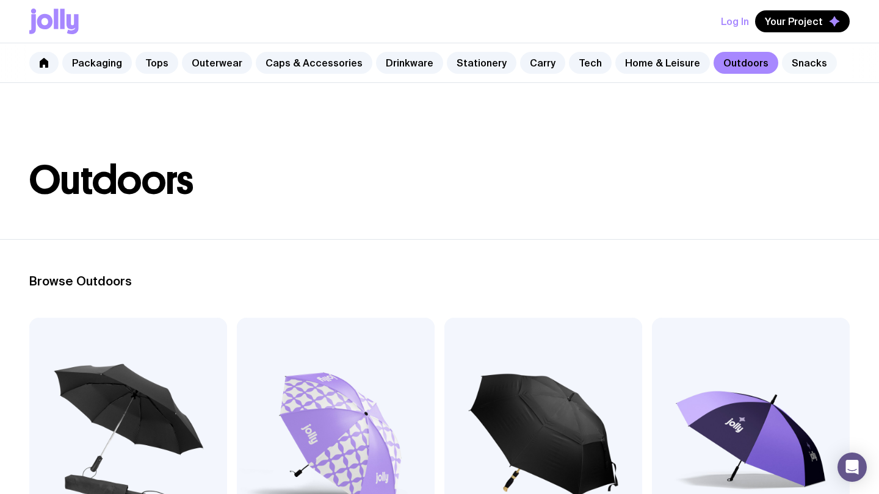
click at [793, 59] on link "Snacks" at bounding box center [809, 63] width 55 height 22
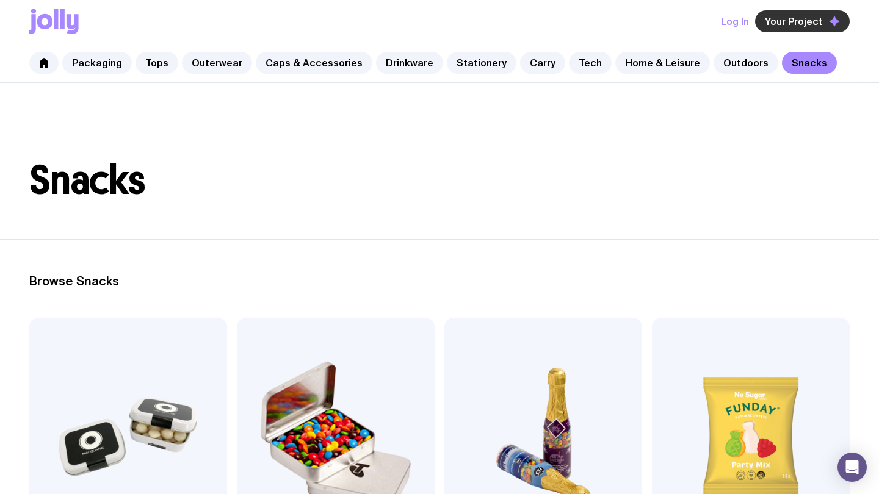
click at [791, 28] on button "Your Project" at bounding box center [802, 21] width 95 height 22
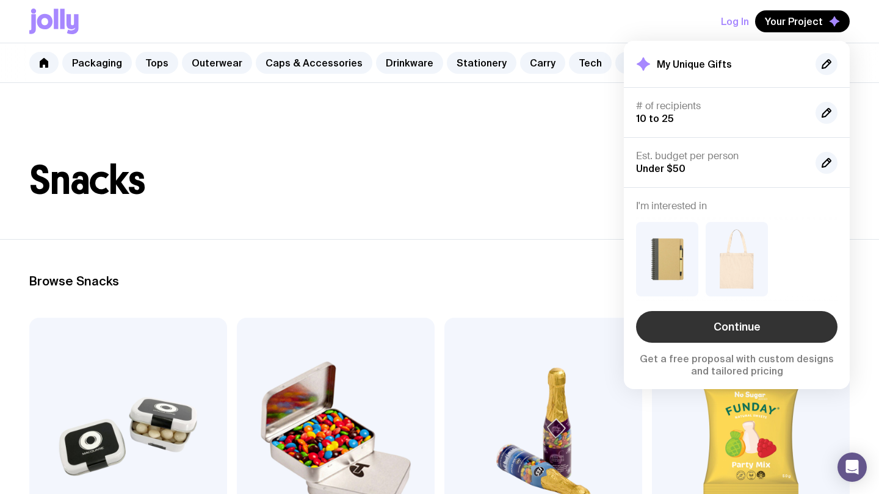
click at [733, 332] on link "Continue" at bounding box center [736, 327] width 201 height 32
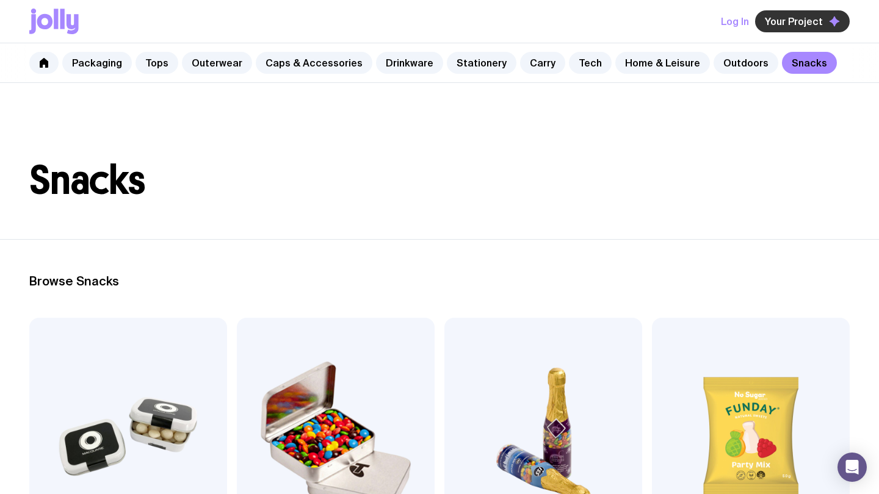
click at [792, 28] on button "Your Project" at bounding box center [802, 21] width 95 height 22
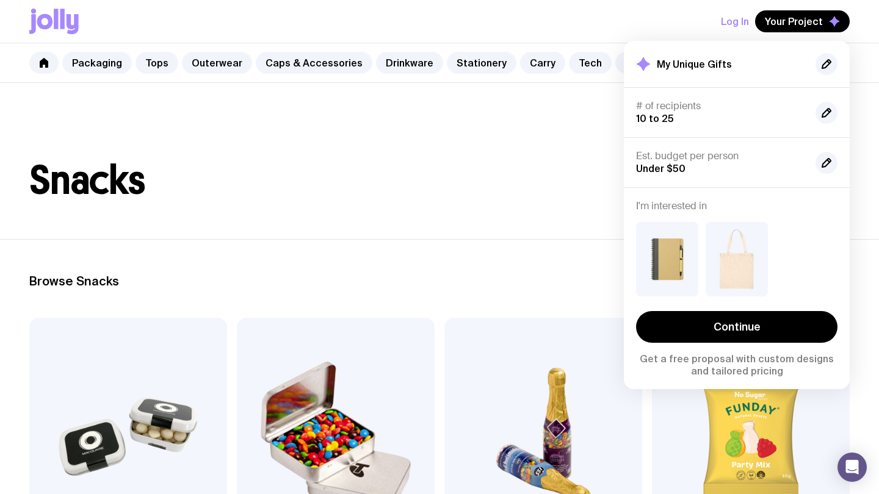
click at [560, 172] on h1 "Snacks" at bounding box center [439, 180] width 820 height 39
